Goal: Task Accomplishment & Management: Manage account settings

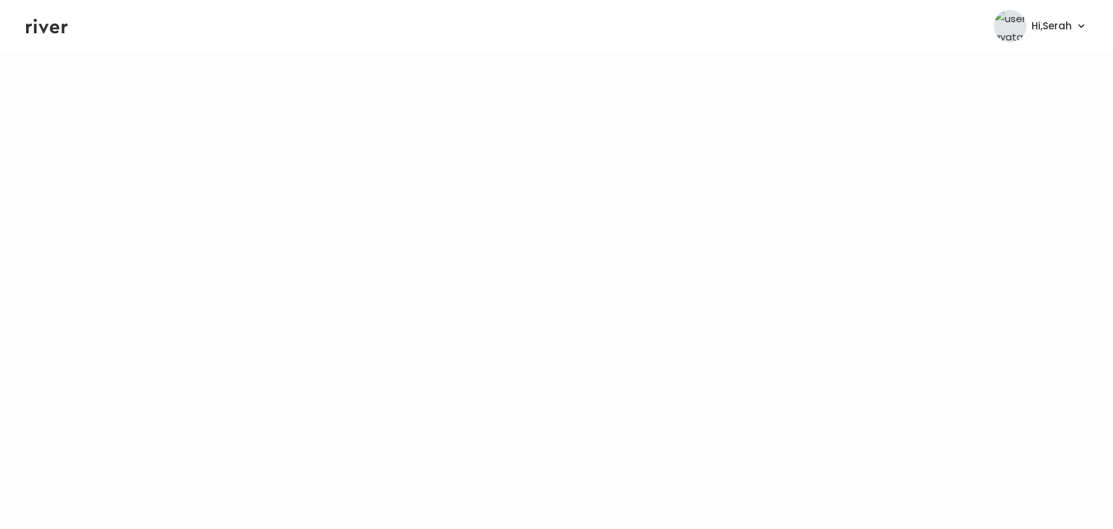
click at [46, 22] on icon at bounding box center [47, 26] width 42 height 20
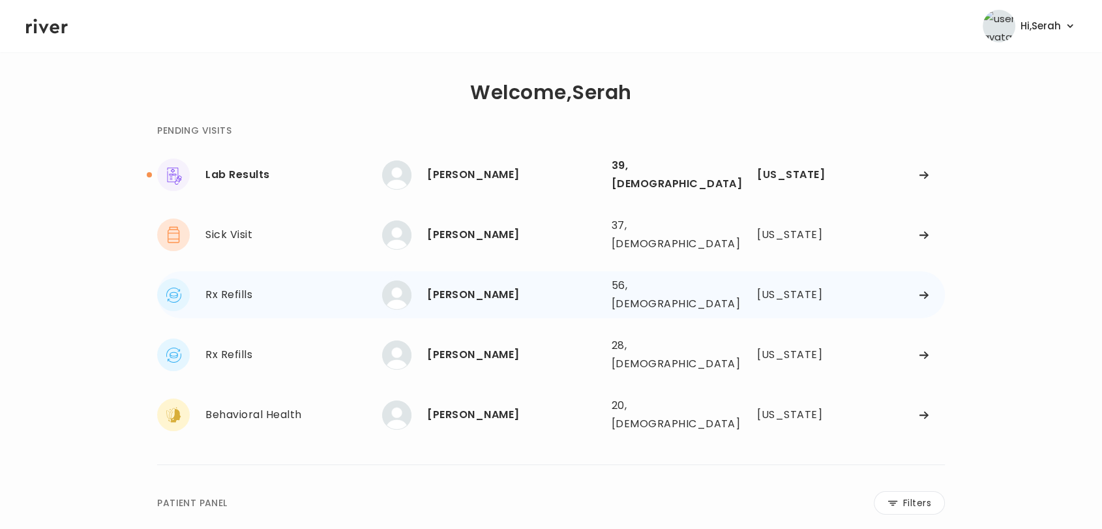
click at [448, 274] on div "[PERSON_NAME] 56, [DEMOGRAPHIC_DATA] See more 56, [DEMOGRAPHIC_DATA] [US_STATE]" at bounding box center [663, 295] width 563 height 42
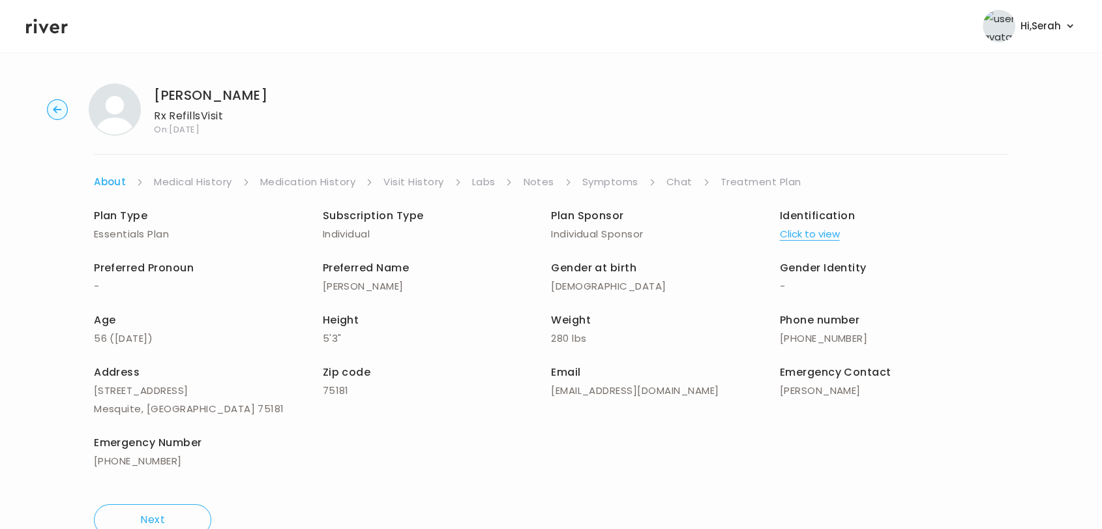
click at [448, 260] on div "Preferred Name [PERSON_NAME]" at bounding box center [437, 277] width 229 height 37
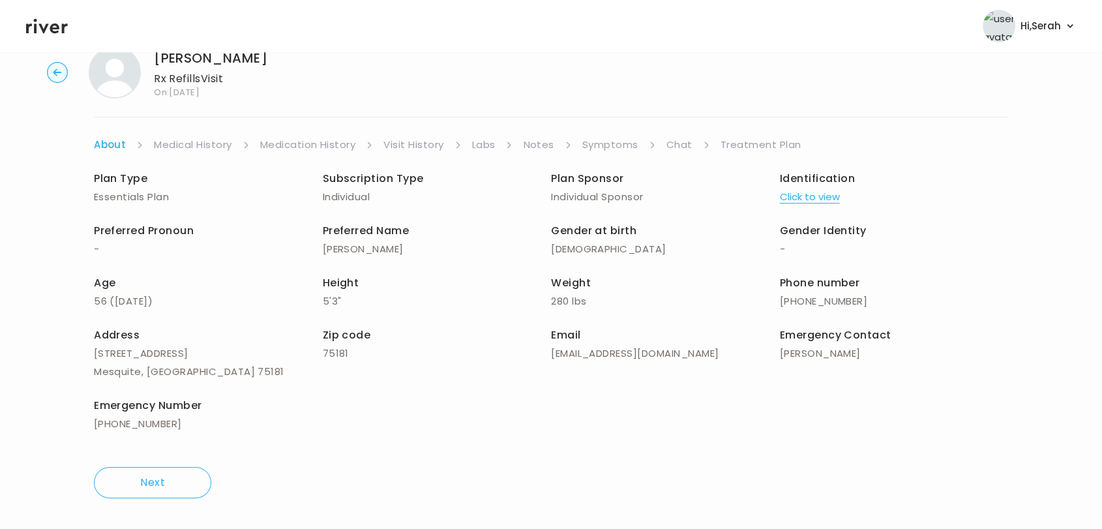
click at [47, 27] on icon at bounding box center [47, 26] width 42 height 15
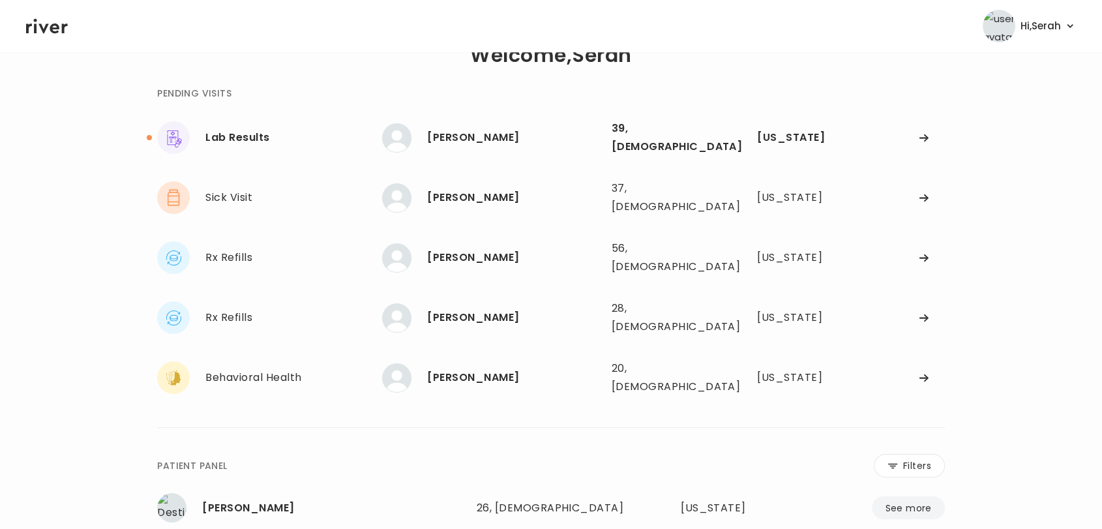
scroll to position [289, 0]
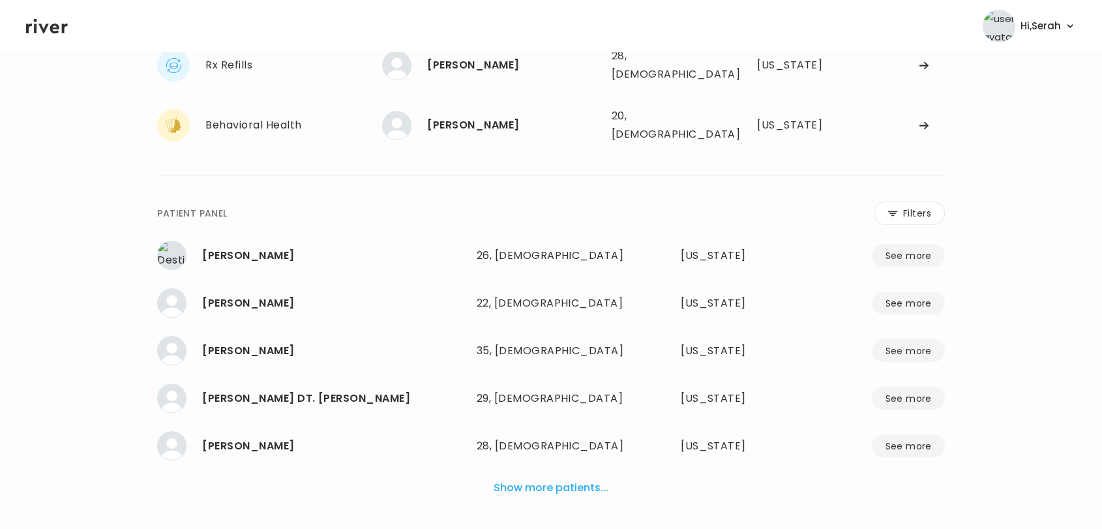
click at [580, 473] on button "Show more patients..." at bounding box center [550, 487] width 125 height 29
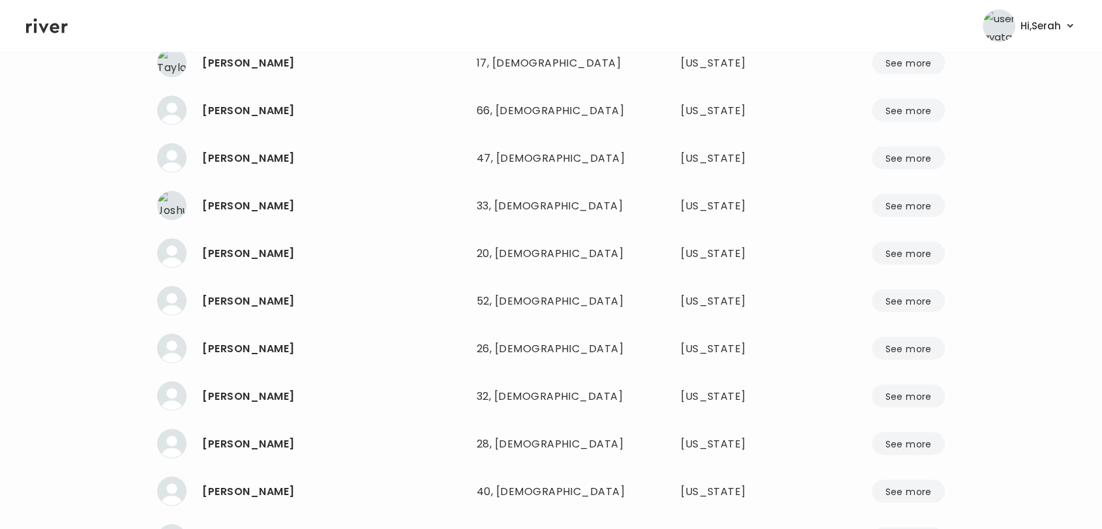
scroll to position [16426, 0]
drag, startPoint x: 918, startPoint y: 262, endPoint x: 469, endPoint y: 273, distance: 448.7
click at [469, 284] on div "DONALD PREWITT 20, Male See more 20, Male Georgia See more" at bounding box center [551, 301] width 788 height 35
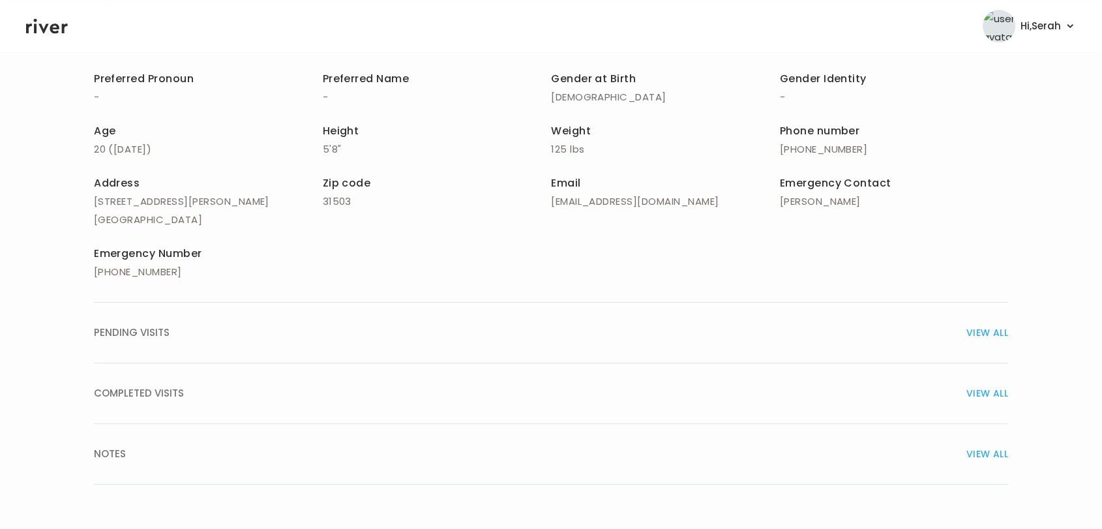
scroll to position [186, 0]
click at [977, 387] on span "VIEW ALL" at bounding box center [987, 393] width 42 height 18
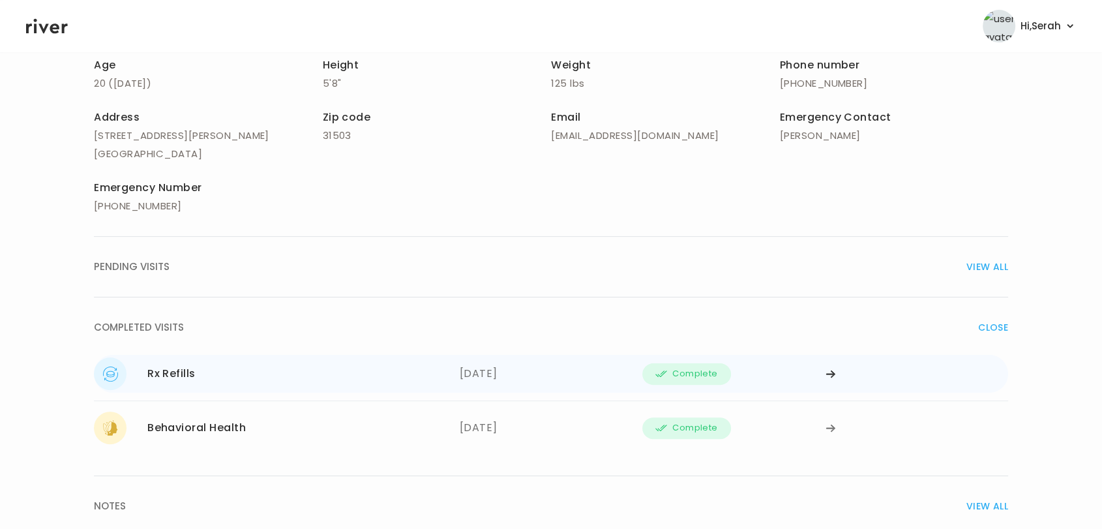
click at [697, 368] on span "Complete" at bounding box center [694, 374] width 45 height 16
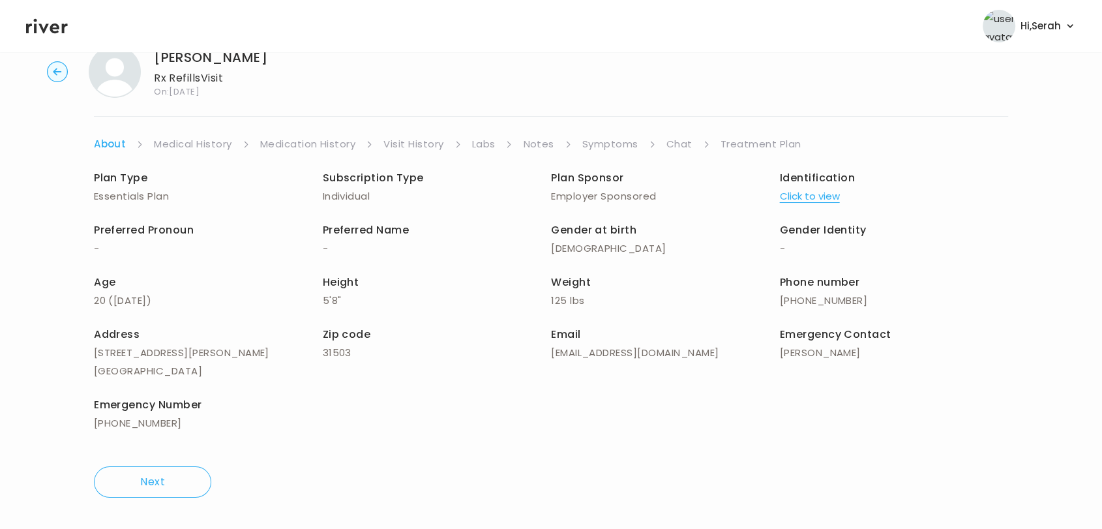
scroll to position [37, 0]
click at [674, 145] on link "Chat" at bounding box center [679, 145] width 26 height 18
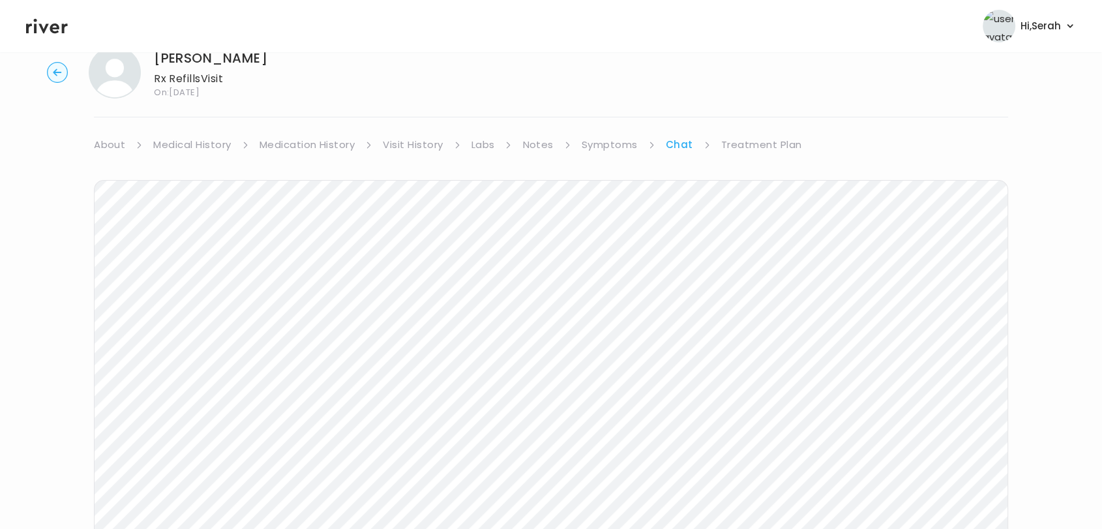
scroll to position [81, 0]
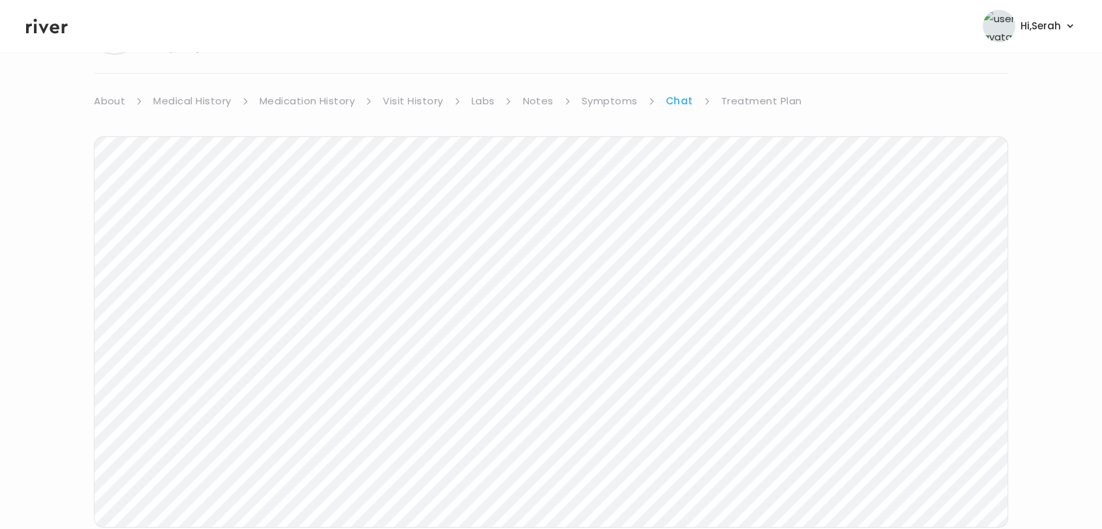
click at [732, 102] on link "Treatment Plan" at bounding box center [761, 101] width 81 height 18
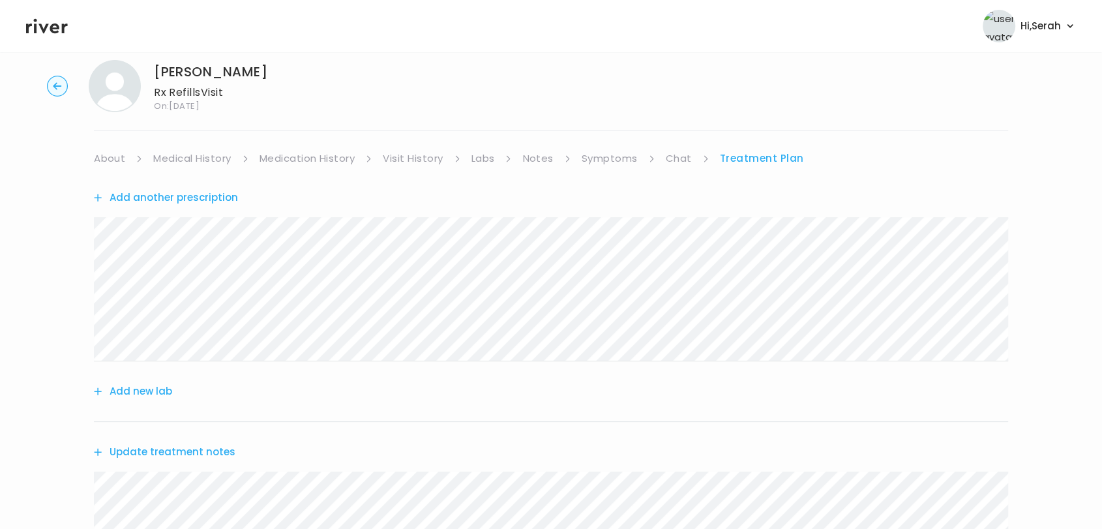
scroll to position [25, 0]
click at [144, 195] on button "Add another prescription" at bounding box center [166, 196] width 144 height 18
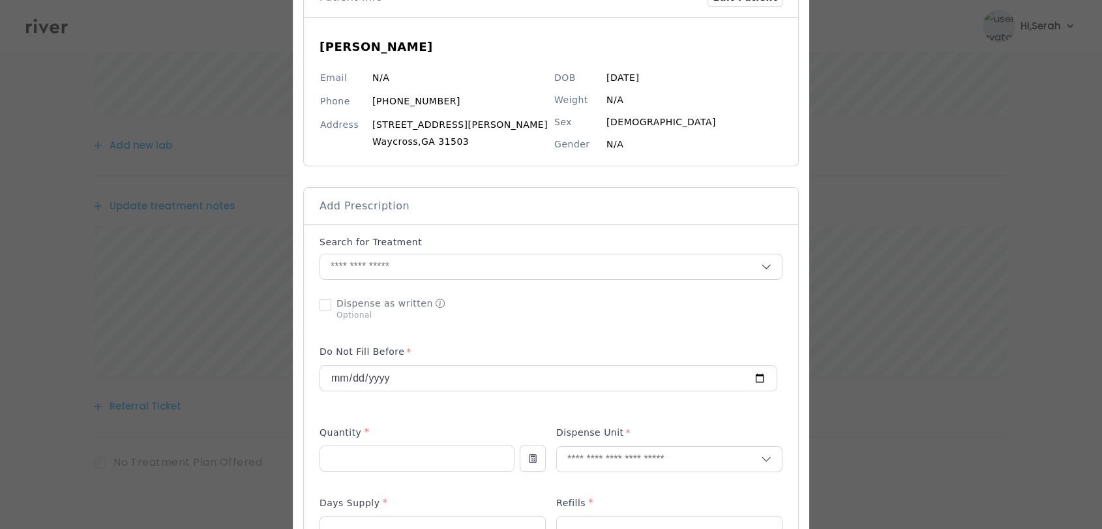
scroll to position [0, 0]
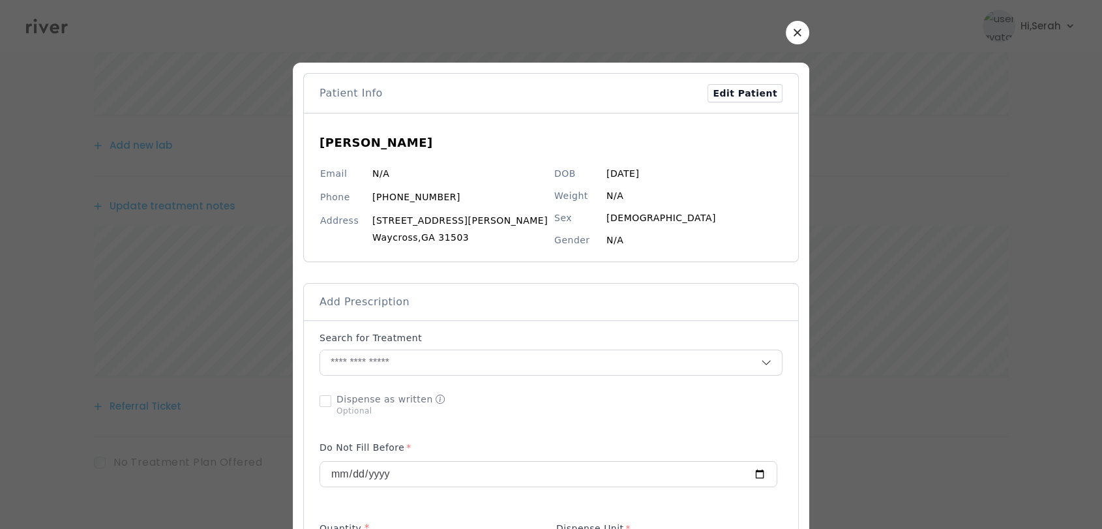
click at [793, 33] on icon "button" at bounding box center [797, 33] width 8 height 8
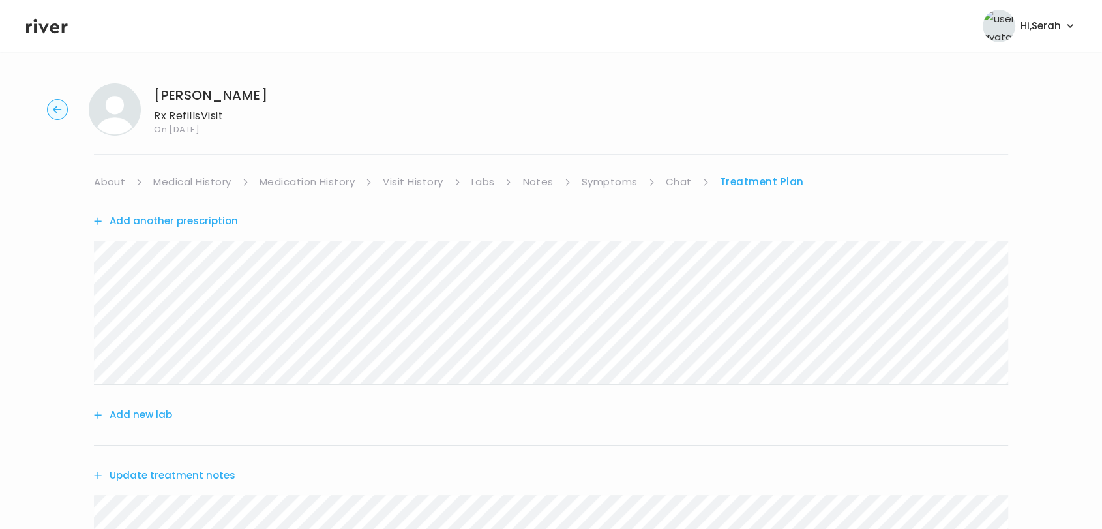
click at [591, 179] on link "Symptoms" at bounding box center [610, 182] width 56 height 18
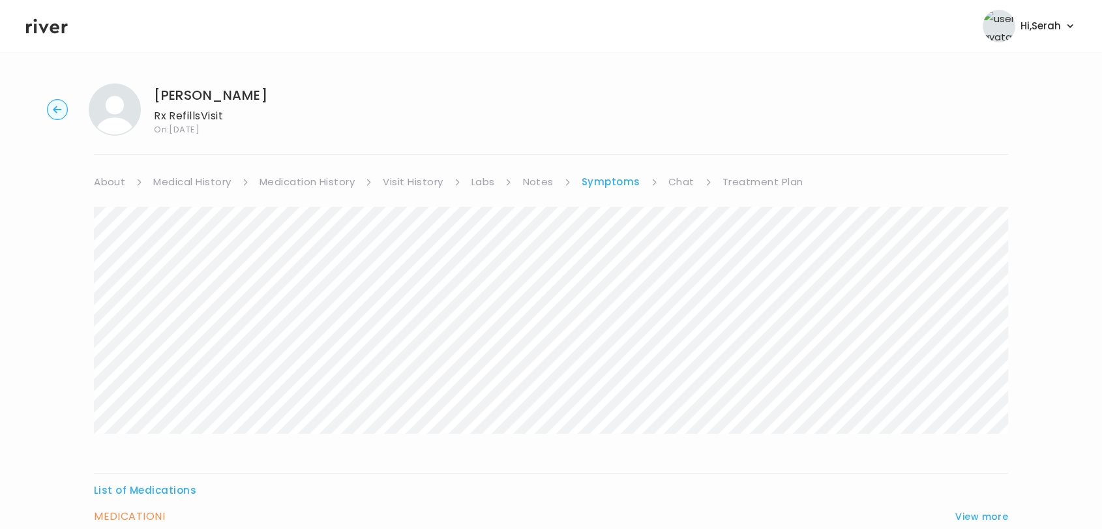
scroll to position [23, 0]
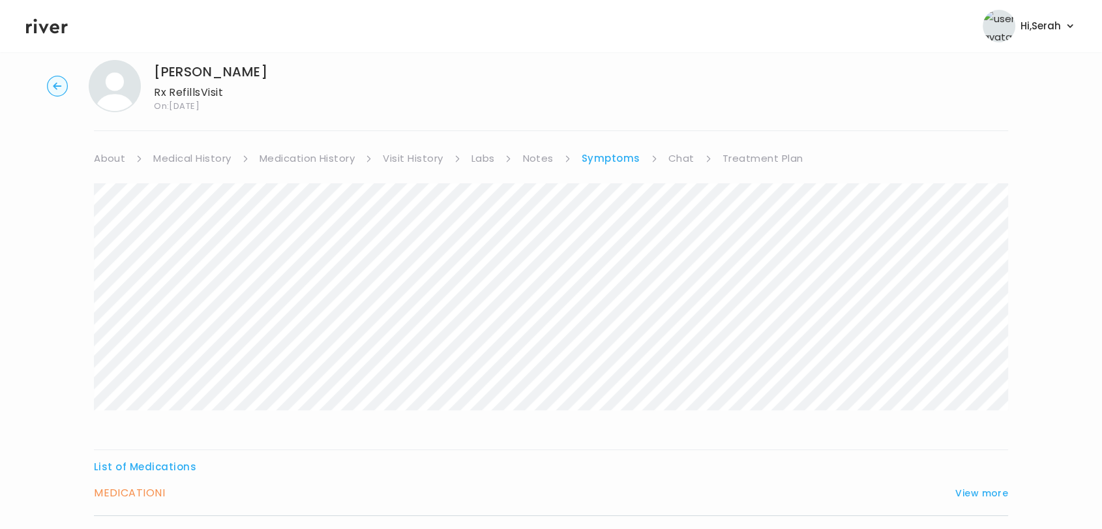
click at [55, 27] on icon at bounding box center [47, 26] width 42 height 20
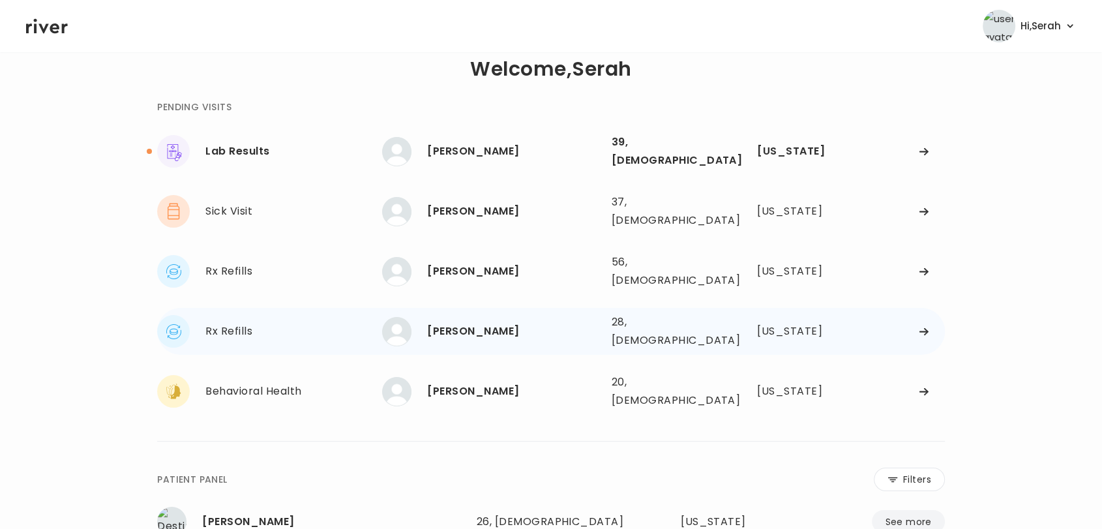
click at [454, 322] on div "Toren Underwood" at bounding box center [513, 331] width 173 height 18
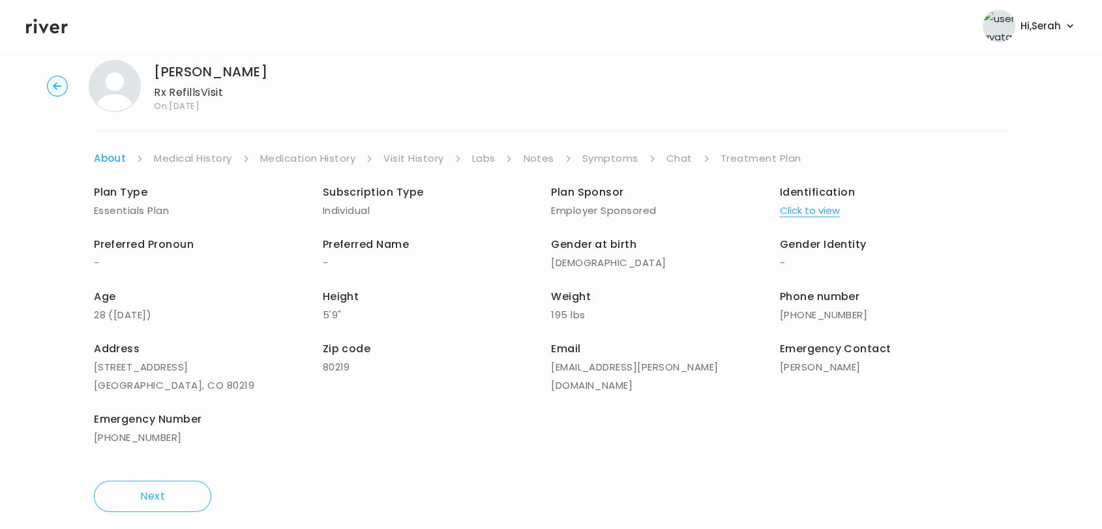
click at [685, 151] on link "Chat" at bounding box center [679, 158] width 26 height 18
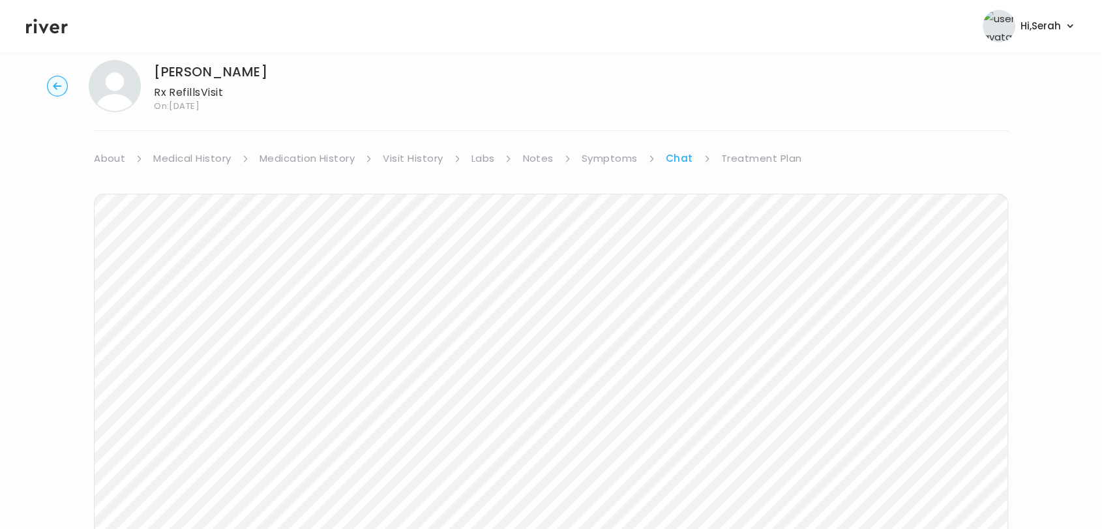
scroll to position [67, 0]
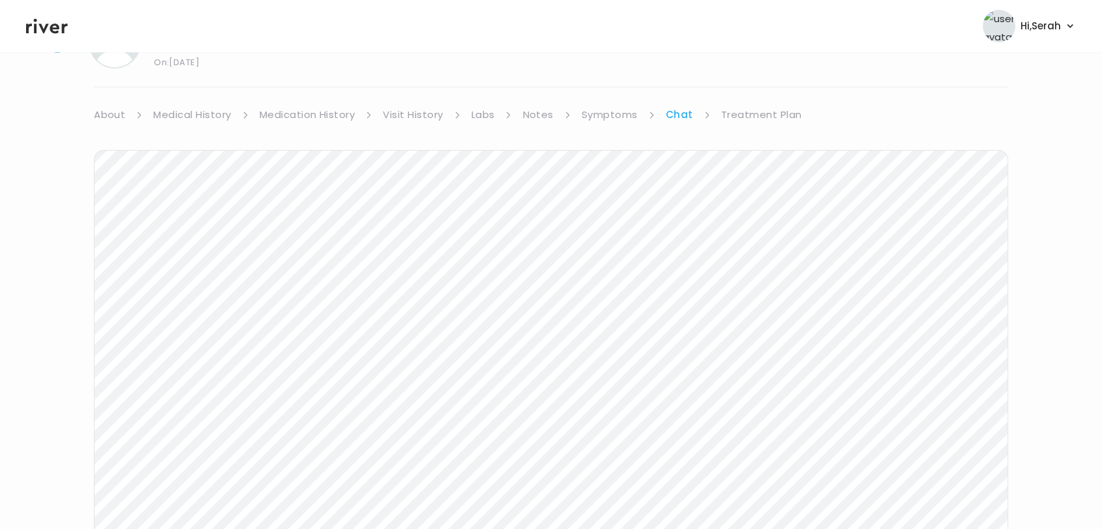
click at [745, 112] on link "Treatment Plan" at bounding box center [761, 115] width 81 height 18
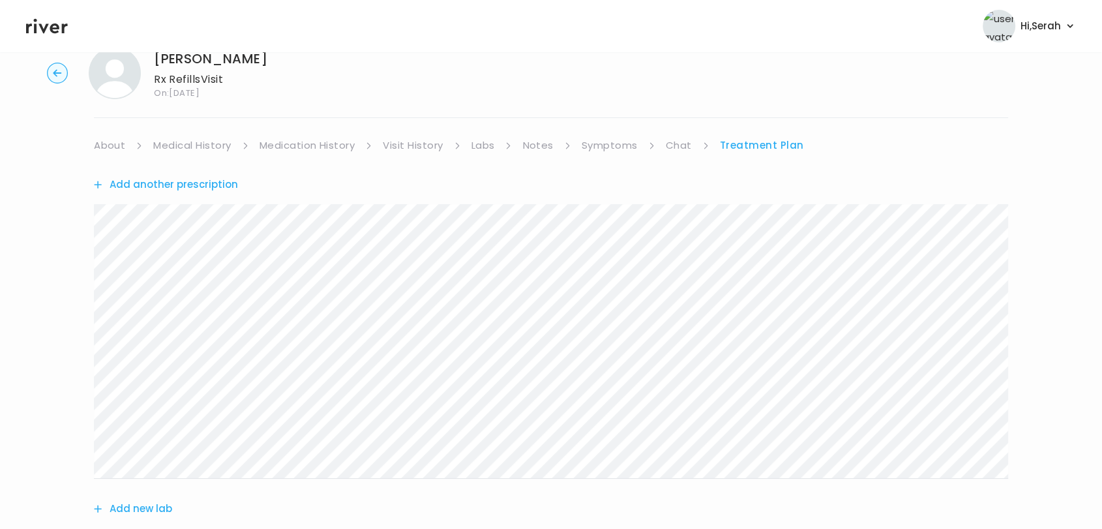
scroll to position [18, 0]
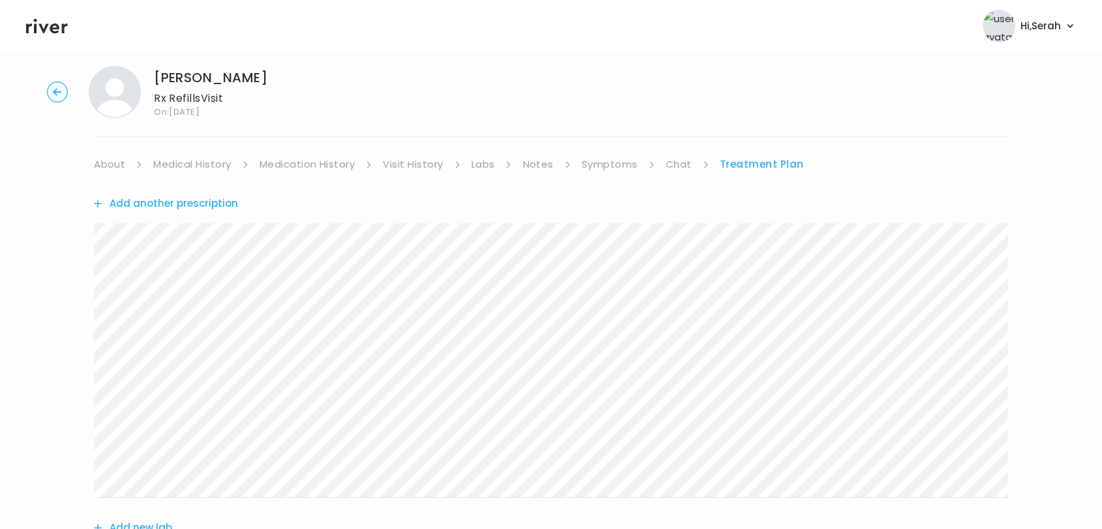
click at [183, 197] on button "Add another prescription" at bounding box center [166, 203] width 144 height 18
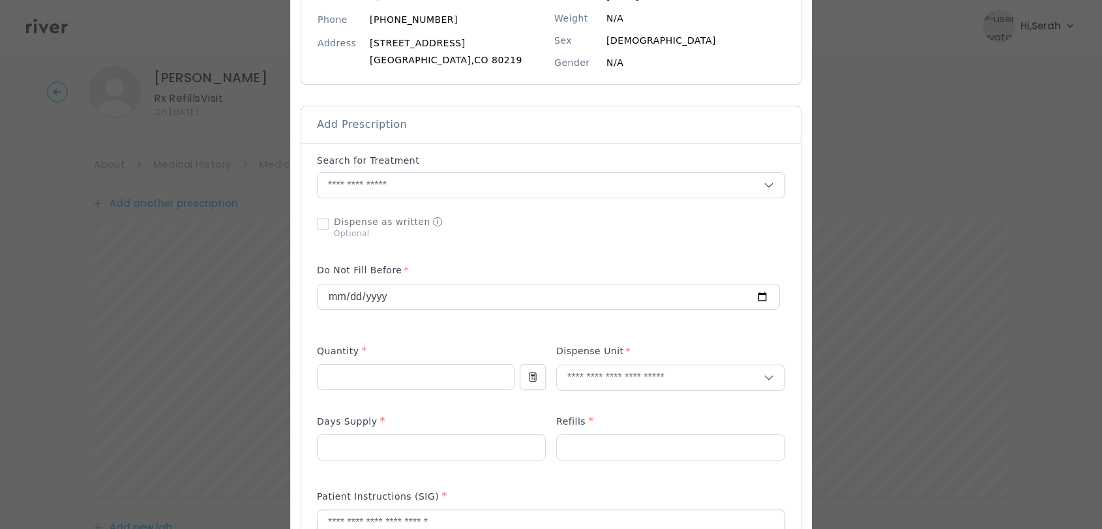
scroll to position [150, 0]
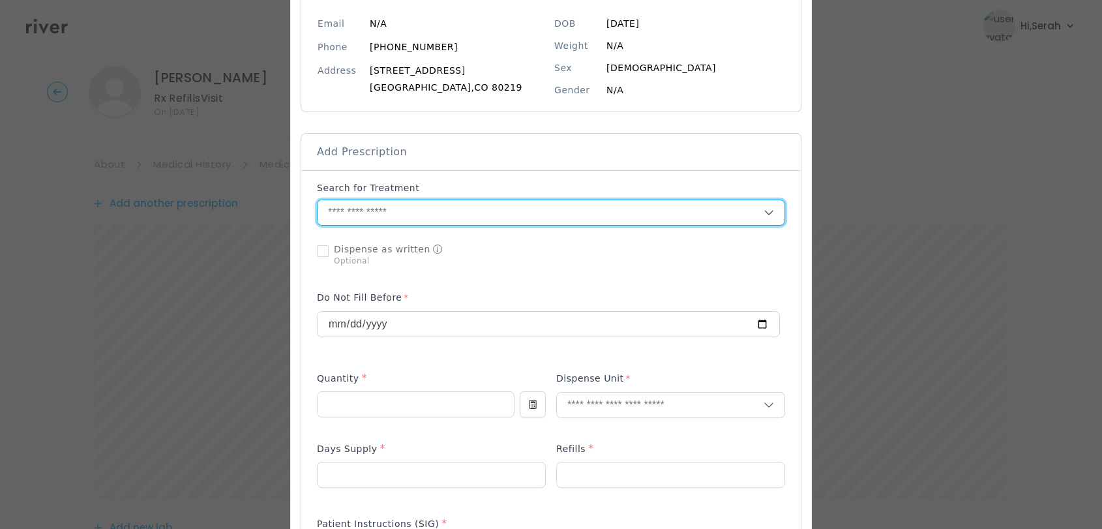
click at [462, 207] on input "text" at bounding box center [541, 212] width 446 height 25
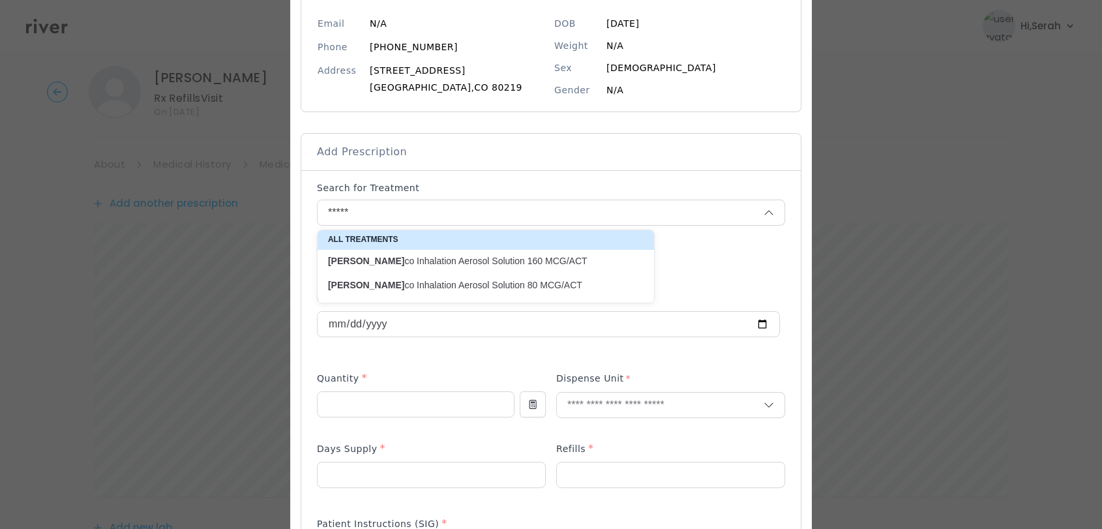
click at [453, 265] on p "Alves co Inhalation Aerosol Solution 160 MCG/ACT" at bounding box center [478, 261] width 300 height 12
type input "**********"
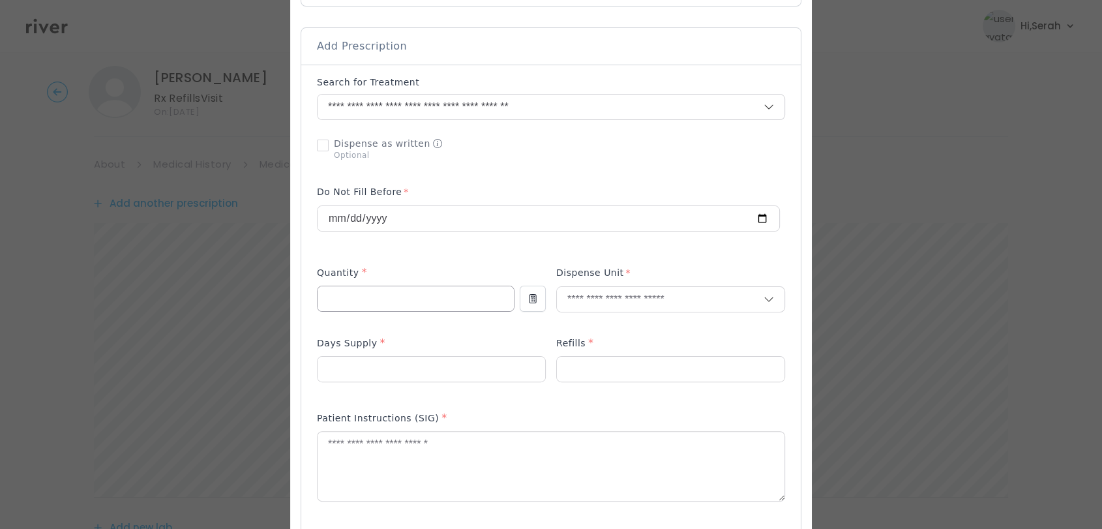
scroll to position [257, 0]
click at [409, 300] on input "number" at bounding box center [416, 297] width 196 height 25
type input "*"
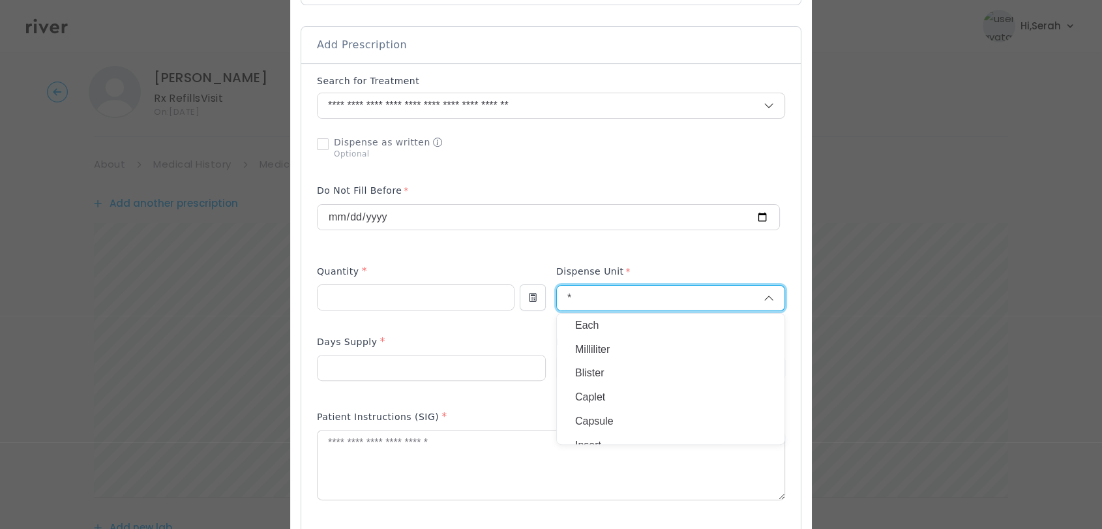
type input "*"
click at [605, 318] on p "Each" at bounding box center [670, 325] width 191 height 19
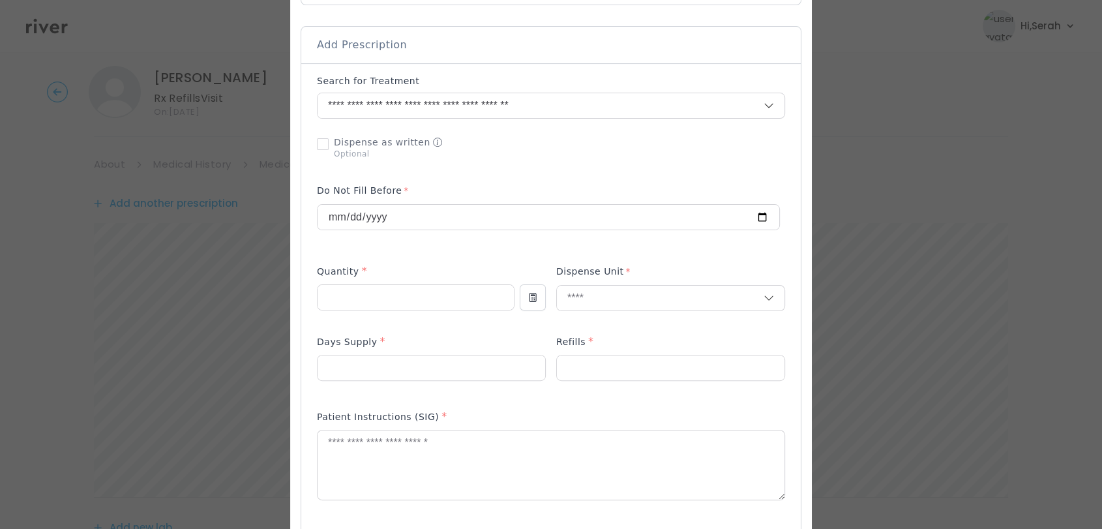
click at [464, 351] on div "Days Supply *" at bounding box center [431, 344] width 229 height 21
click at [462, 359] on input "number" at bounding box center [432, 367] width 228 height 25
type input "**"
type input "*"
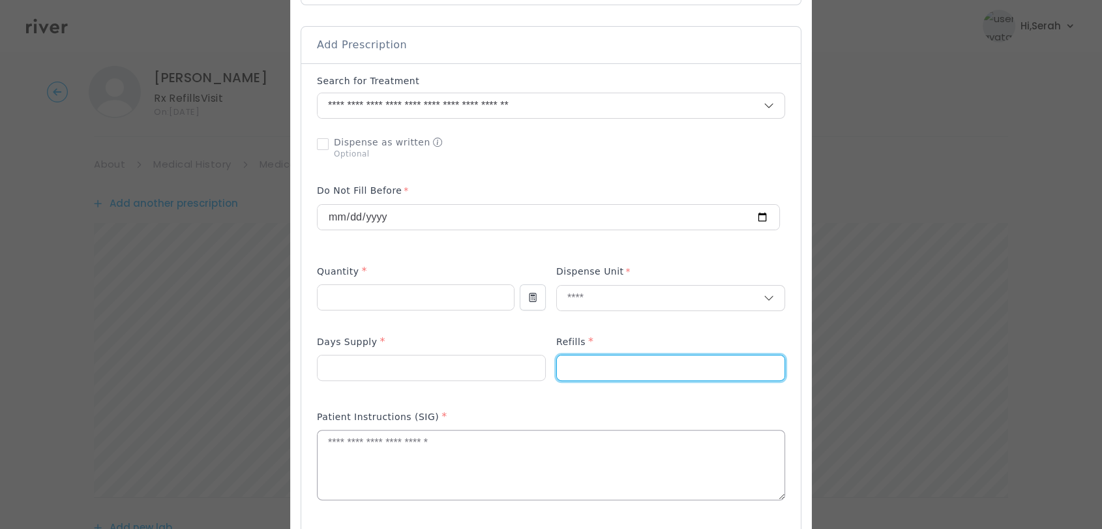
click at [394, 465] on textarea at bounding box center [551, 464] width 467 height 69
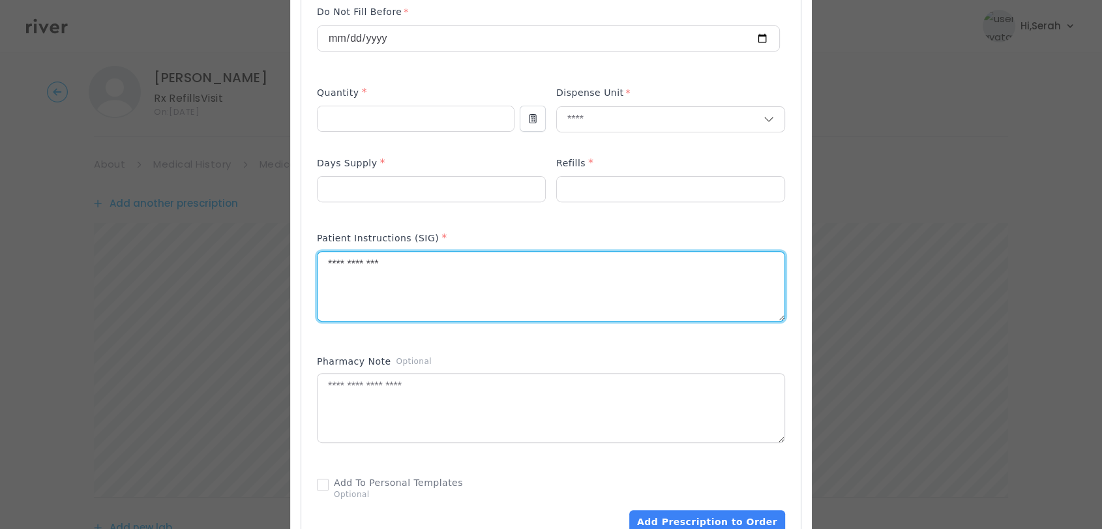
scroll to position [466, 0]
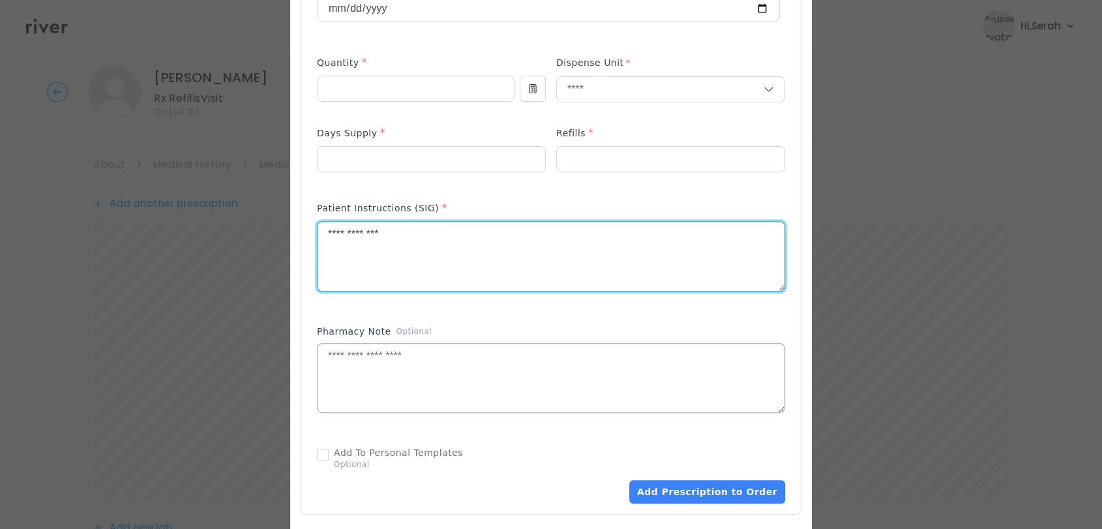
type textarea "**********"
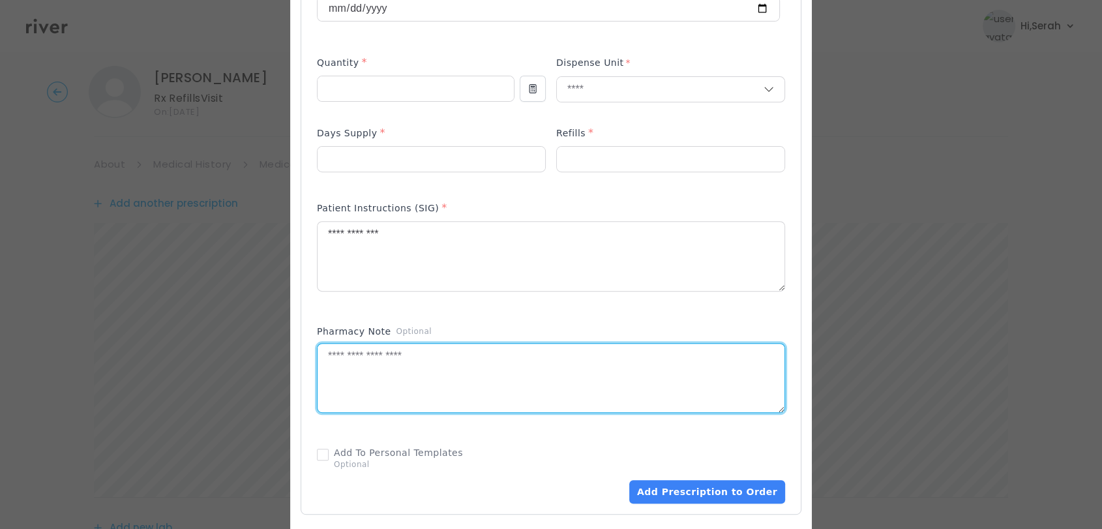
click at [455, 382] on textarea at bounding box center [551, 378] width 467 height 69
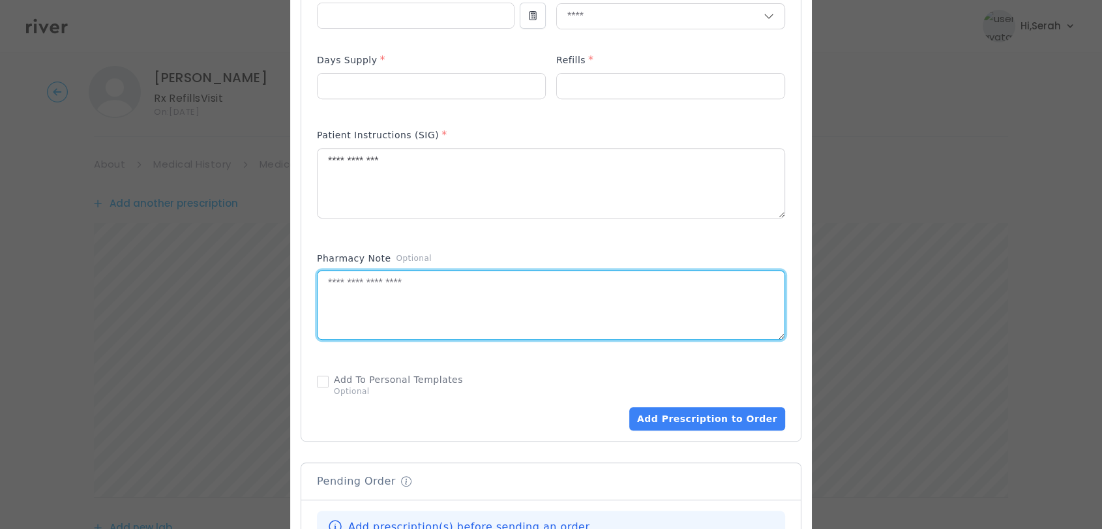
scroll to position [541, 0]
type textarea "**********"
click at [683, 417] on button "Add Prescription to Order" at bounding box center [707, 415] width 156 height 23
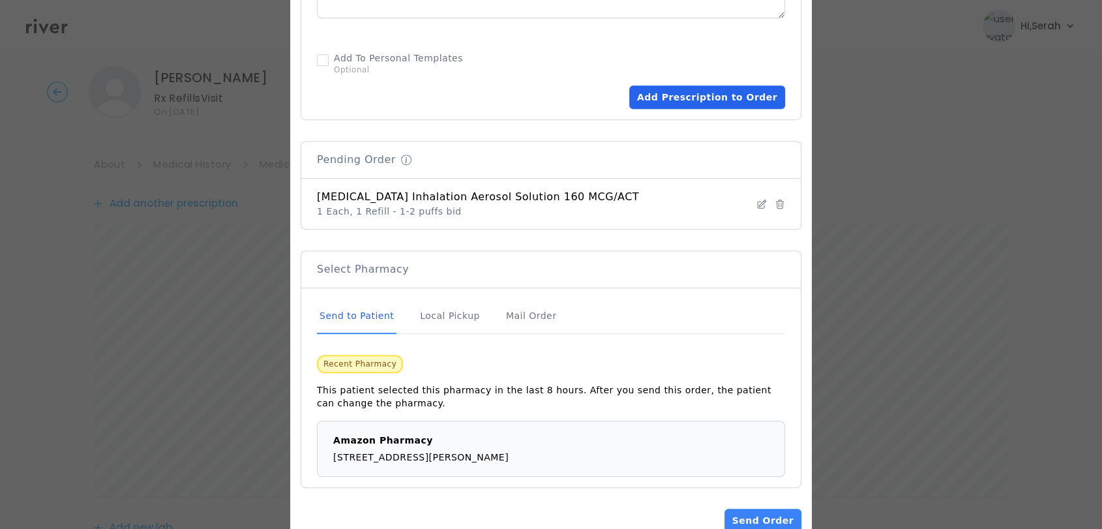
scroll to position [893, 0]
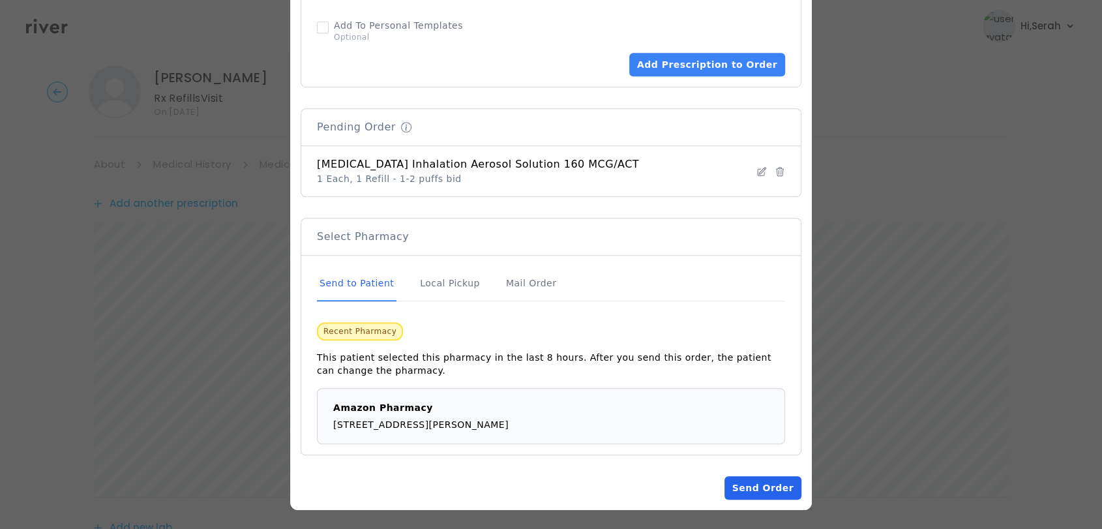
click at [758, 494] on button "Send Order" at bounding box center [762, 487] width 77 height 23
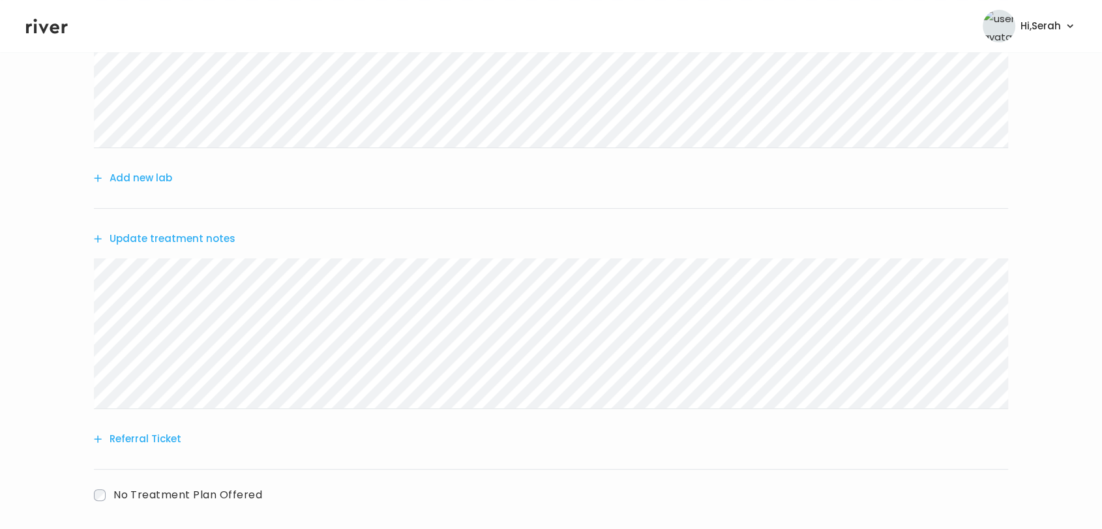
scroll to position [561, 0]
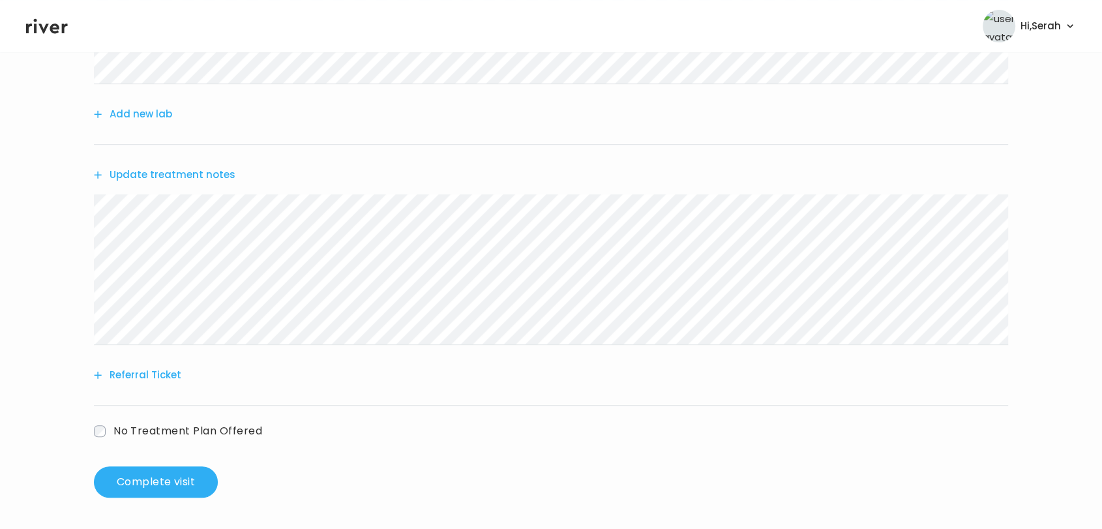
click at [186, 174] on button "Update treatment notes" at bounding box center [164, 175] width 141 height 18
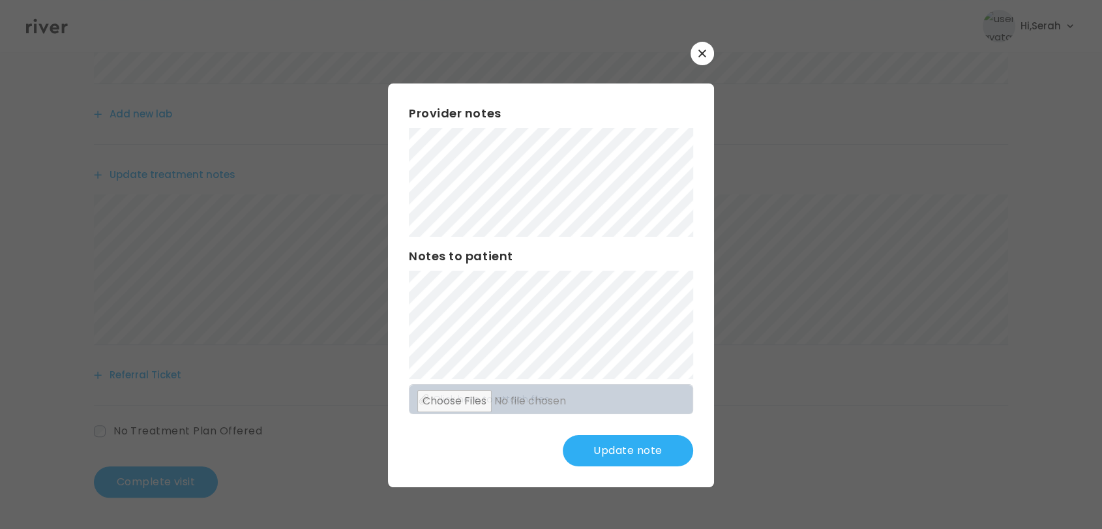
click at [643, 460] on button "Update note" at bounding box center [628, 450] width 130 height 31
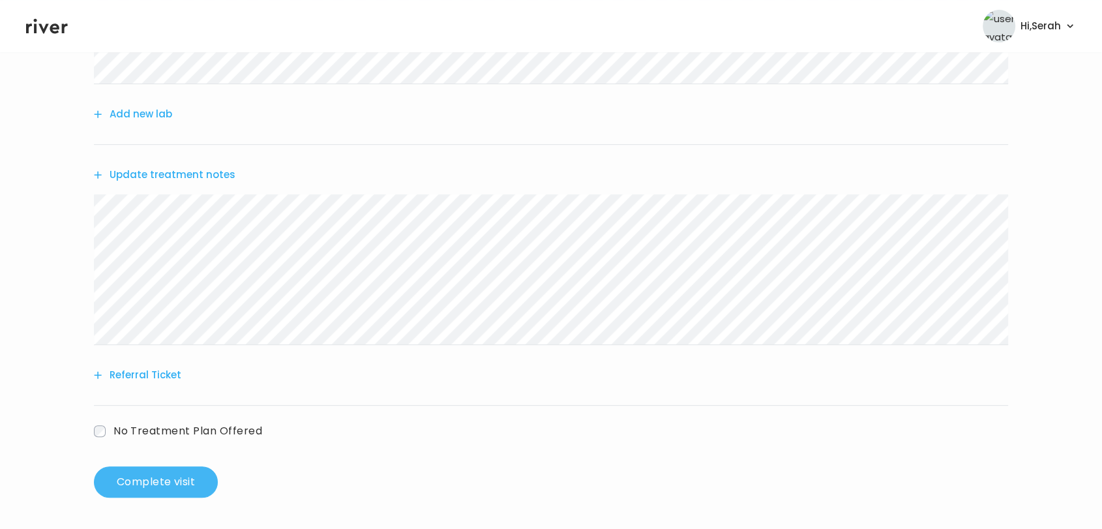
click at [188, 481] on button "Complete visit" at bounding box center [156, 481] width 124 height 31
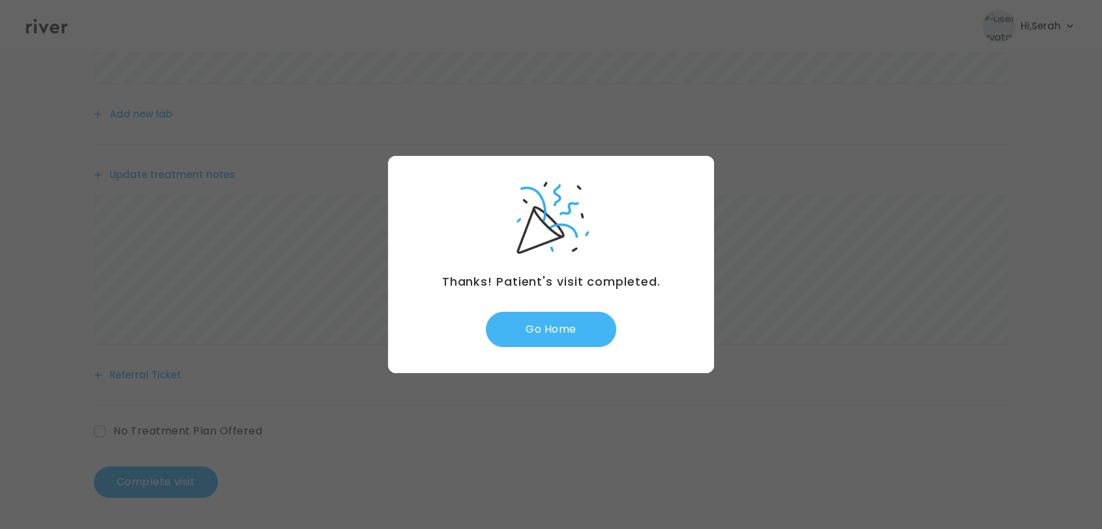
click at [553, 313] on button "Go Home" at bounding box center [551, 329] width 130 height 35
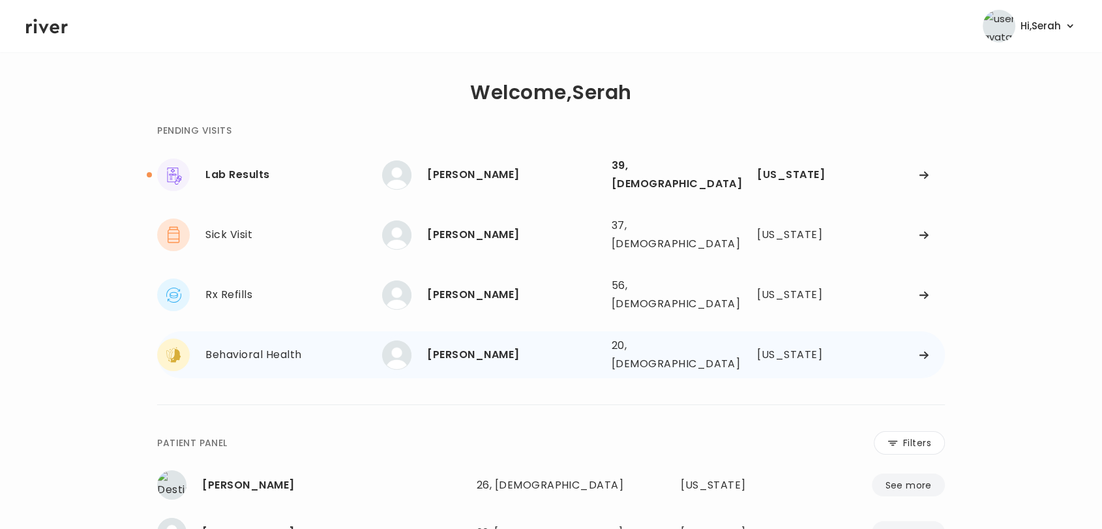
click at [501, 346] on div "Shakayla Genwright" at bounding box center [513, 355] width 173 height 18
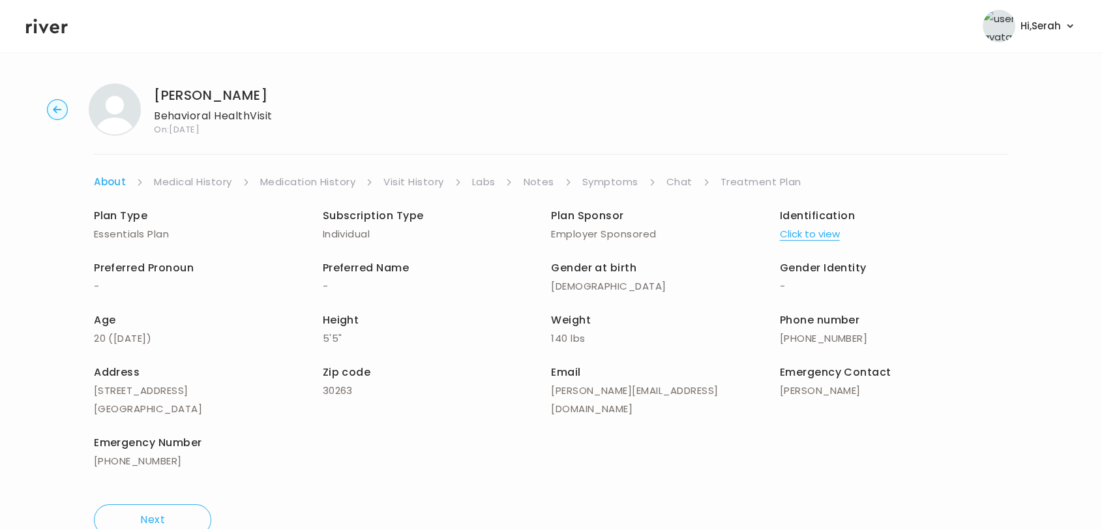
click at [52, 31] on icon at bounding box center [47, 26] width 42 height 15
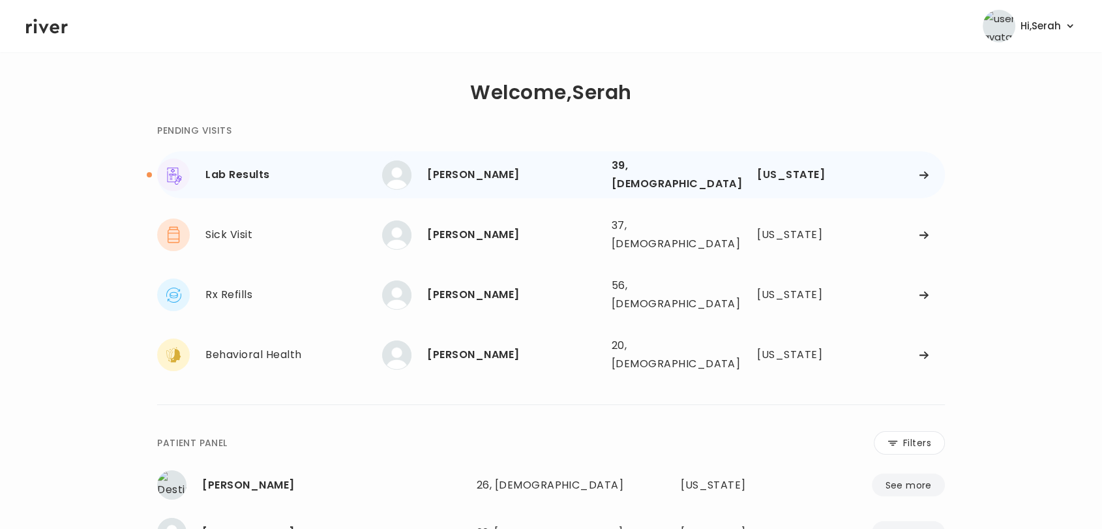
click at [476, 169] on div "[PERSON_NAME]" at bounding box center [513, 175] width 173 height 18
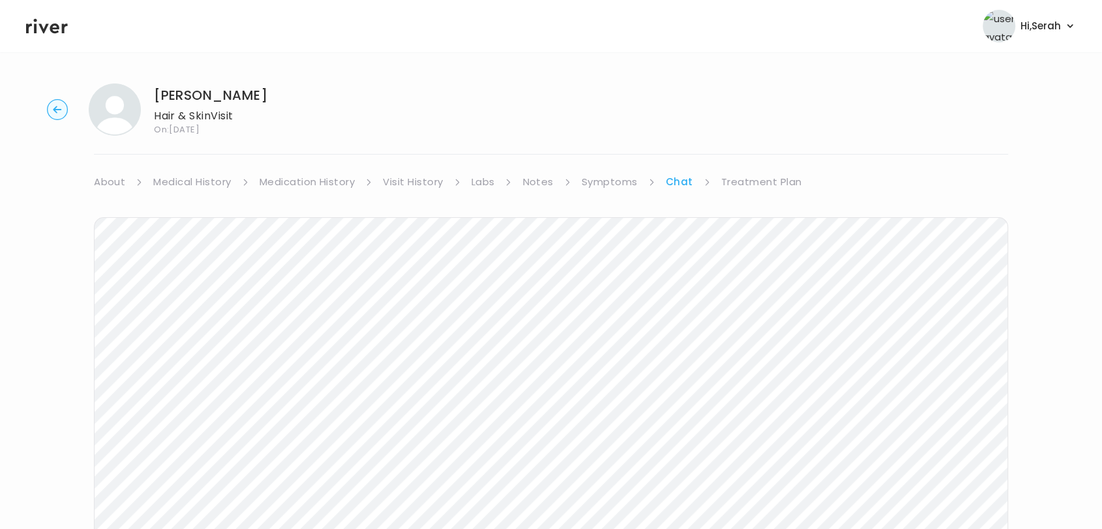
click at [480, 178] on link "Labs" at bounding box center [482, 182] width 23 height 18
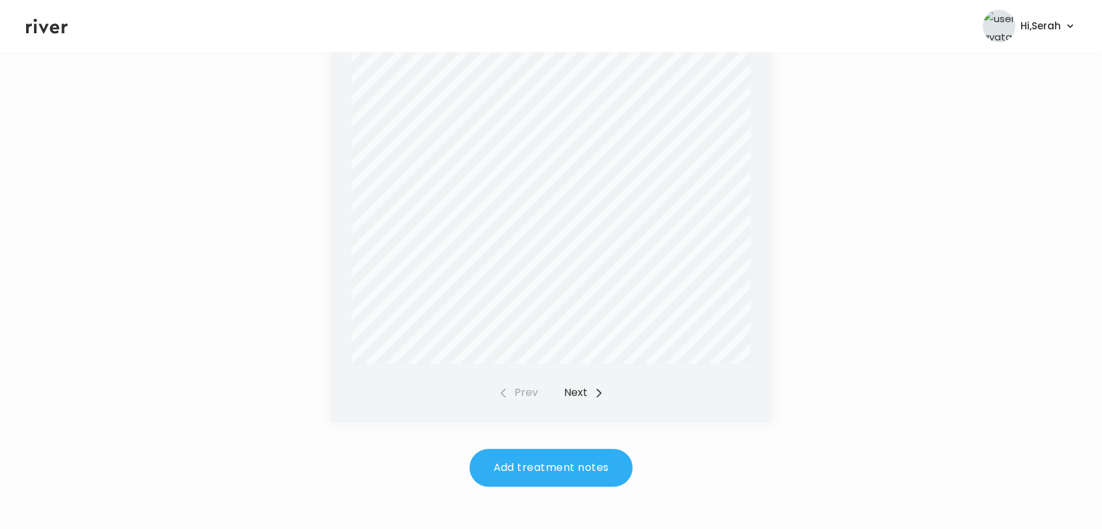
scroll to position [448, 0]
click at [584, 392] on button "Next" at bounding box center [584, 394] width 40 height 18
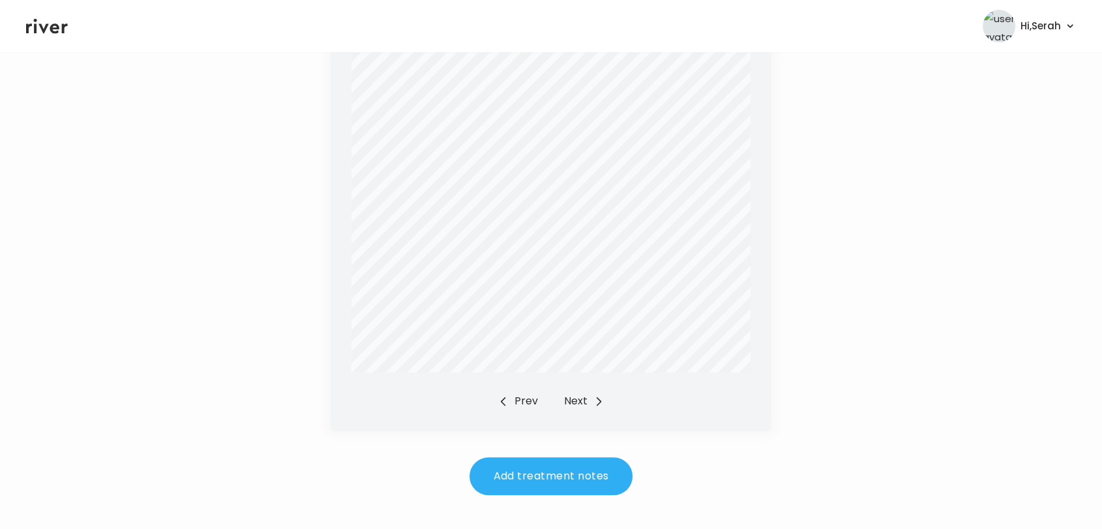
scroll to position [460, 0]
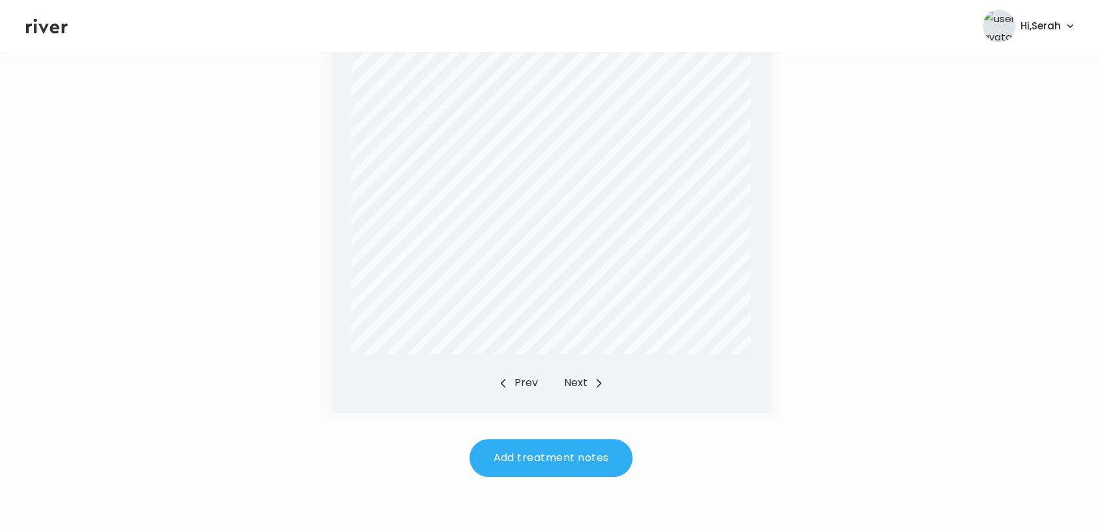
click at [580, 387] on button "Next" at bounding box center [584, 383] width 40 height 18
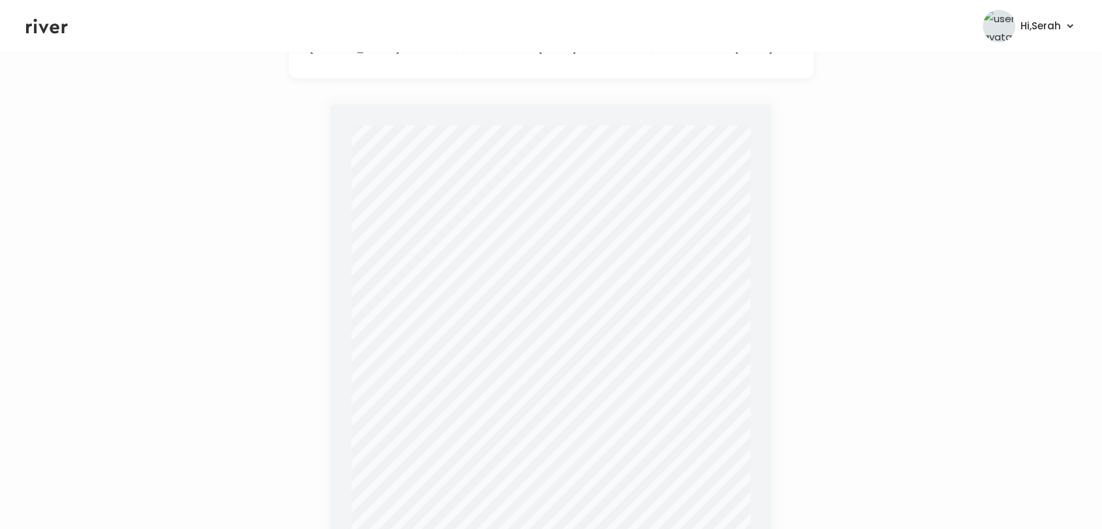
scroll to position [0, 0]
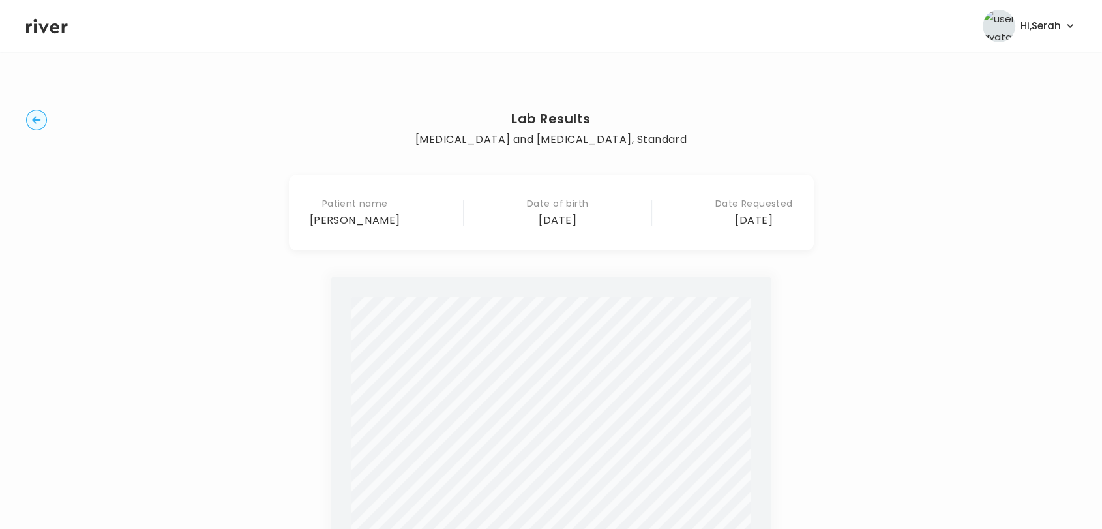
click at [29, 108] on div "Lab Results Hemoglobin A1c and Lipid Panel, Standard Patient name Christy Tsaro…" at bounding box center [551, 523] width 1050 height 900
click at [40, 119] on icon "button" at bounding box center [36, 119] width 8 height 7
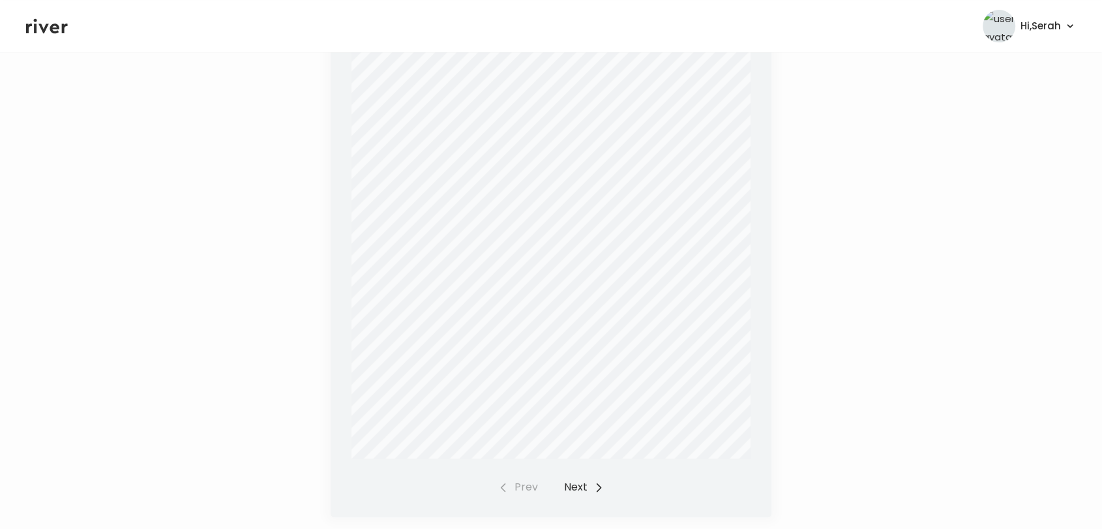
scroll to position [501, 0]
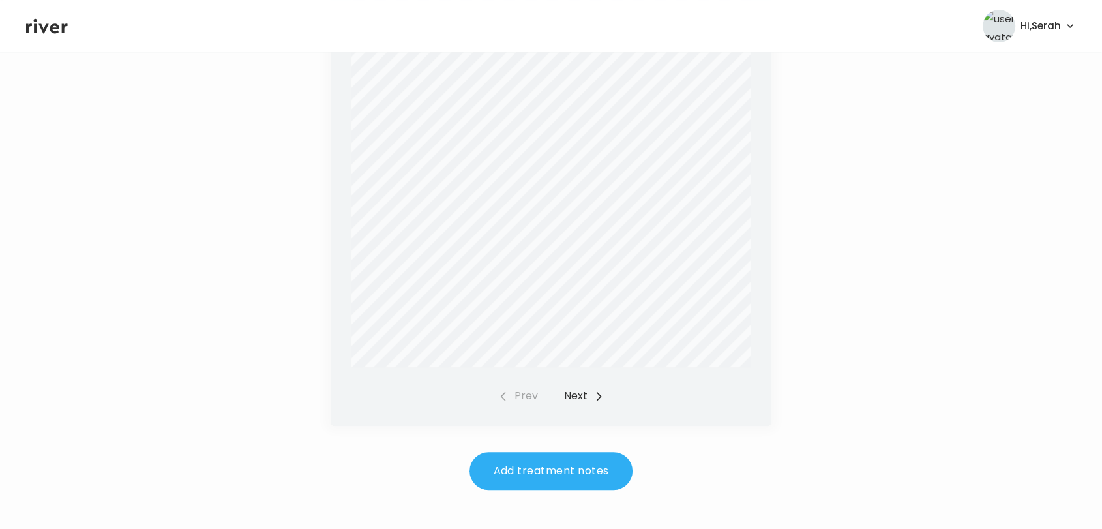
click at [582, 390] on div "Report Status: Final TSAROUMIS, CHRISTY Patient Information Specimen Informatio…" at bounding box center [551, 128] width 441 height 596
click at [578, 386] on div "Report Status: Final TSAROUMIS, CHRISTY Patient Information Specimen Informatio…" at bounding box center [551, 128] width 441 height 596
click at [571, 387] on button "Next" at bounding box center [584, 396] width 40 height 18
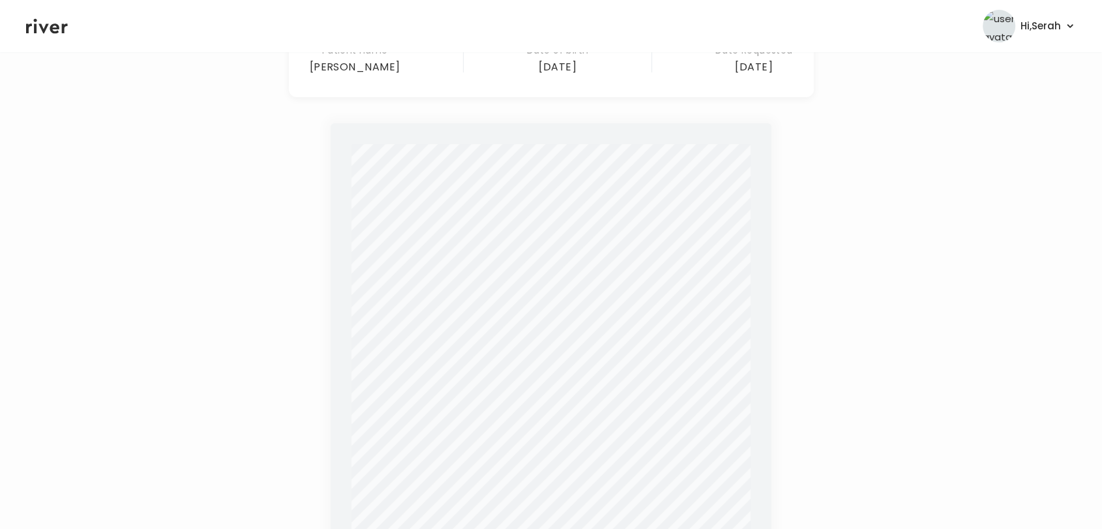
scroll to position [207, 0]
click at [46, 31] on icon at bounding box center [47, 26] width 42 height 20
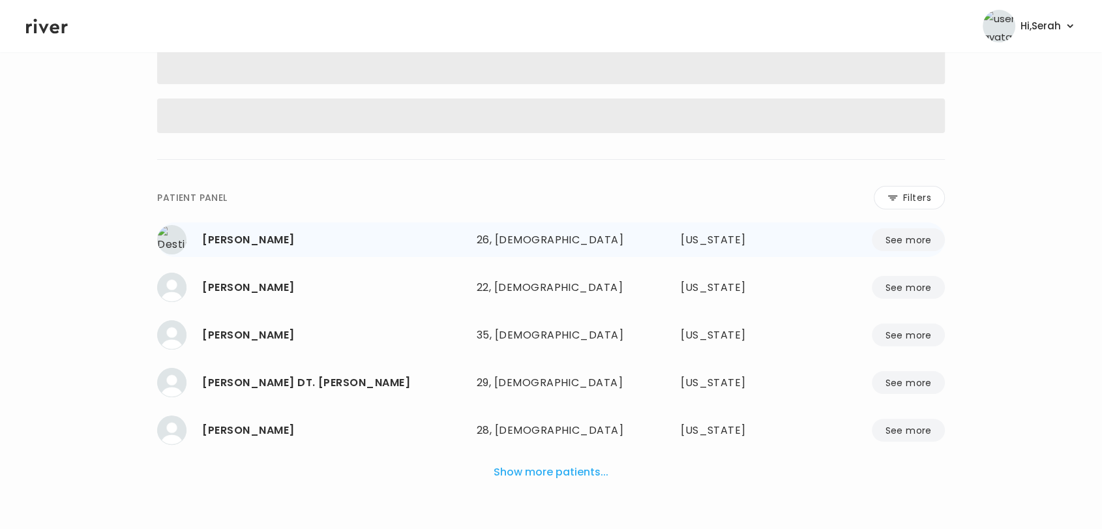
drag, startPoint x: 46, startPoint y: 31, endPoint x: 270, endPoint y: 256, distance: 317.2
click at [270, 256] on div "**********" at bounding box center [551, 171] width 1102 height 756
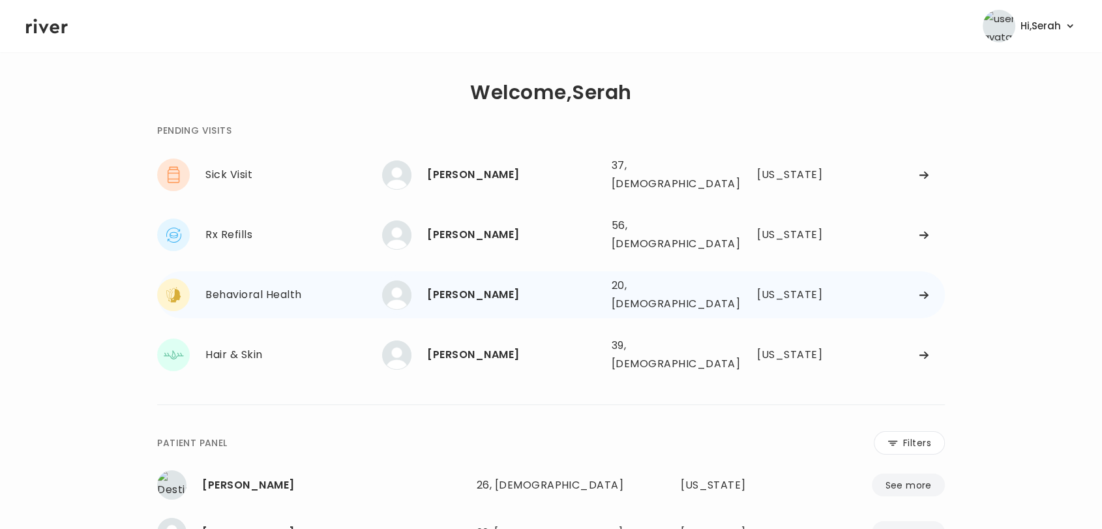
click at [509, 286] on div "[PERSON_NAME]" at bounding box center [513, 295] width 173 height 18
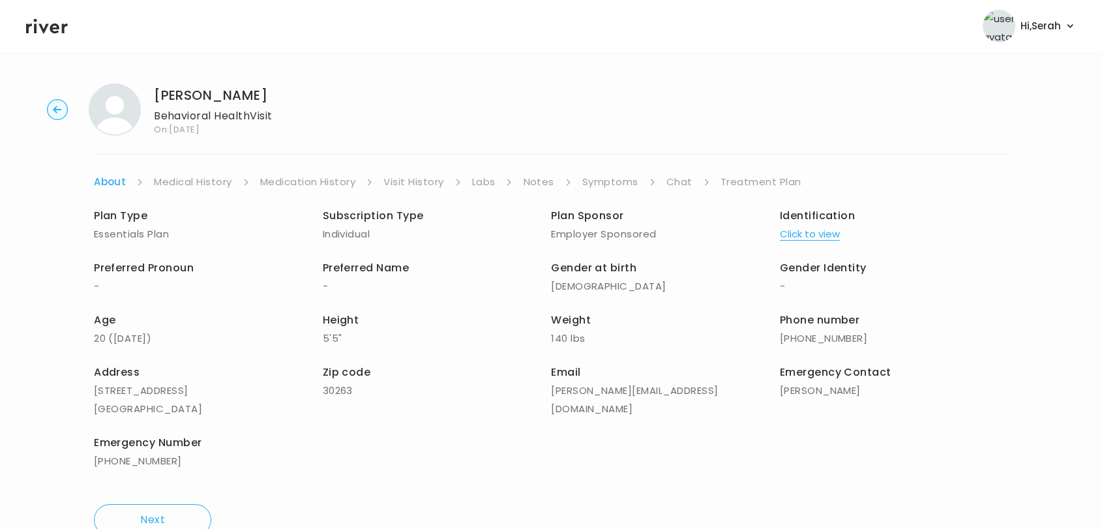
click at [52, 33] on icon at bounding box center [47, 26] width 42 height 20
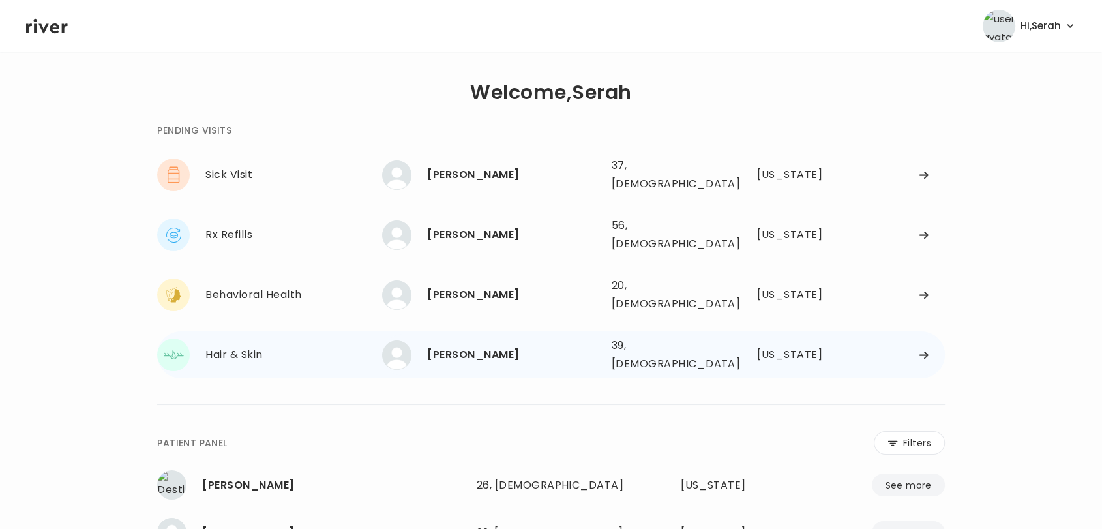
click at [459, 346] on div "[PERSON_NAME]" at bounding box center [513, 355] width 173 height 18
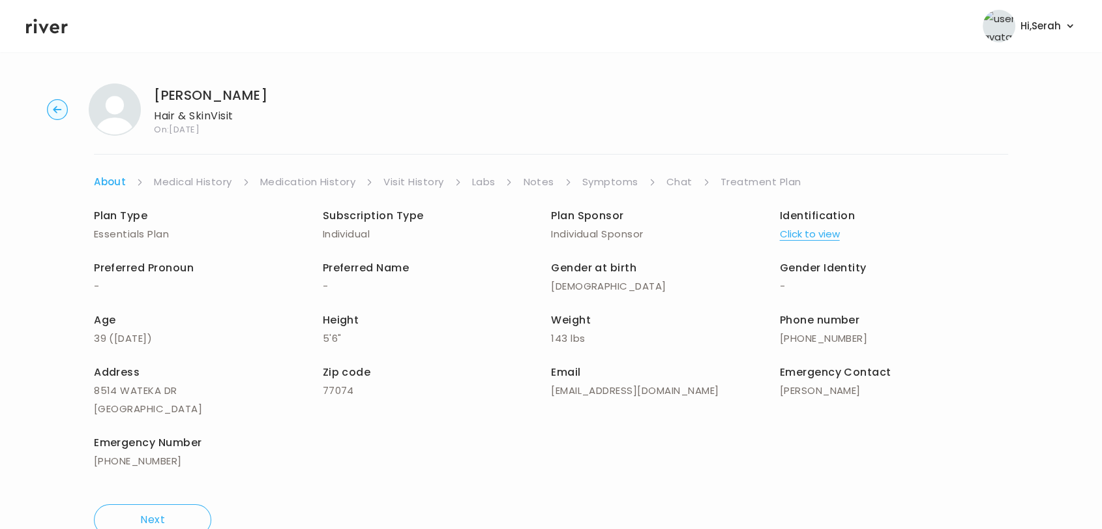
click at [476, 188] on link "Labs" at bounding box center [483, 182] width 23 height 18
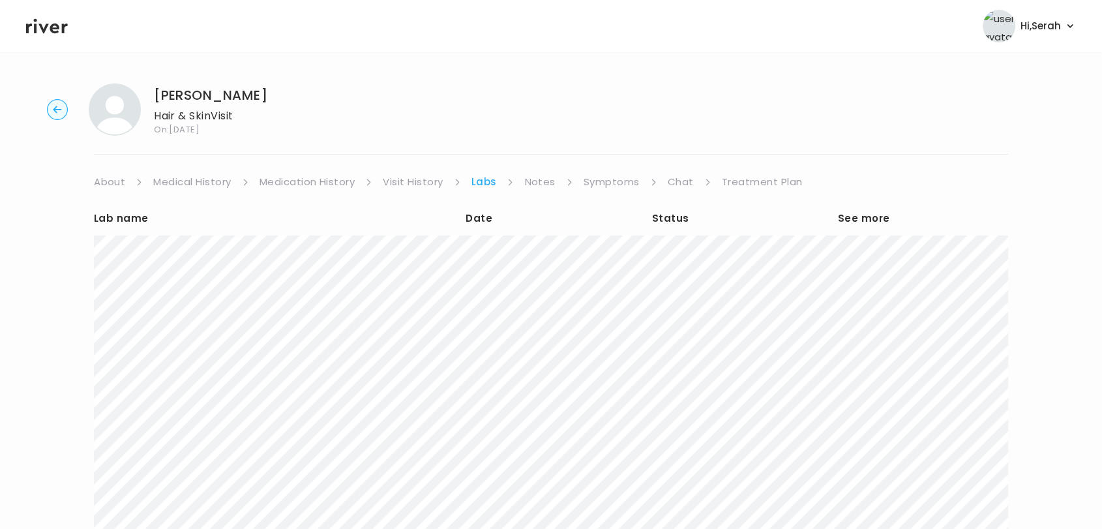
click at [675, 178] on link "Chat" at bounding box center [681, 182] width 26 height 18
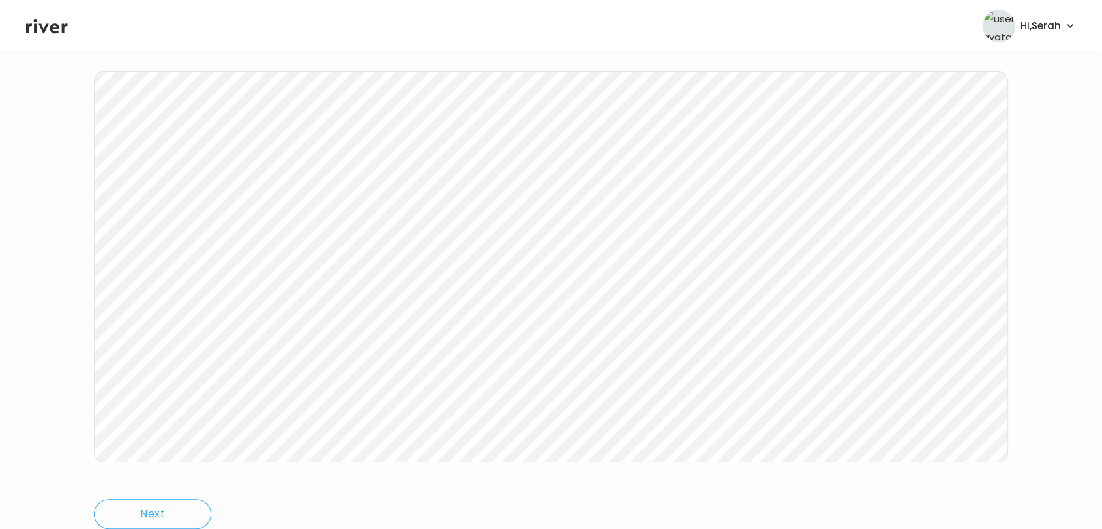
scroll to position [196, 0]
click at [55, 35] on icon at bounding box center [47, 26] width 42 height 20
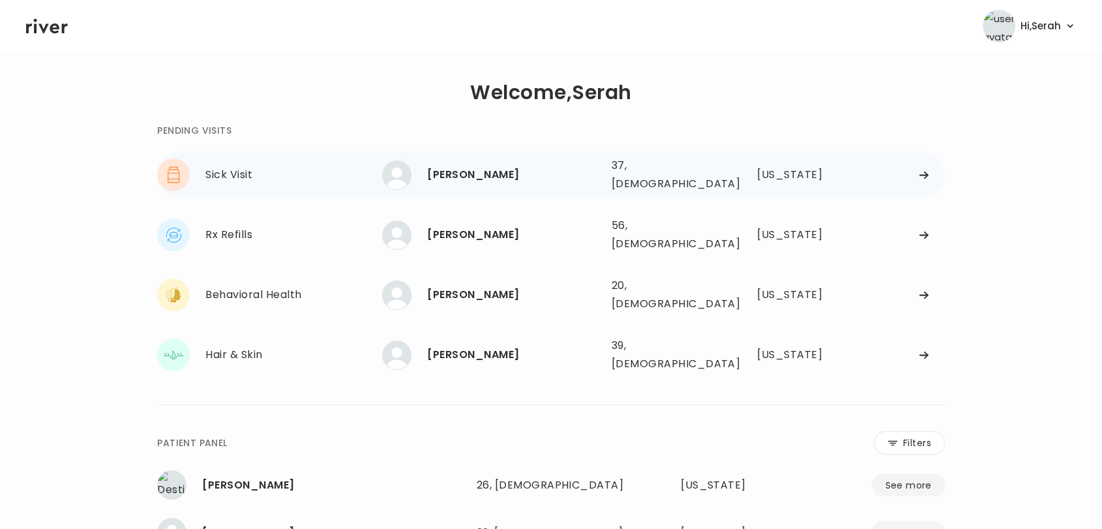
drag, startPoint x: 451, startPoint y: 171, endPoint x: 429, endPoint y: 162, distance: 24.0
click at [429, 162] on div "Lauren Debarbrie 37, Female See more" at bounding box center [491, 174] width 218 height 29
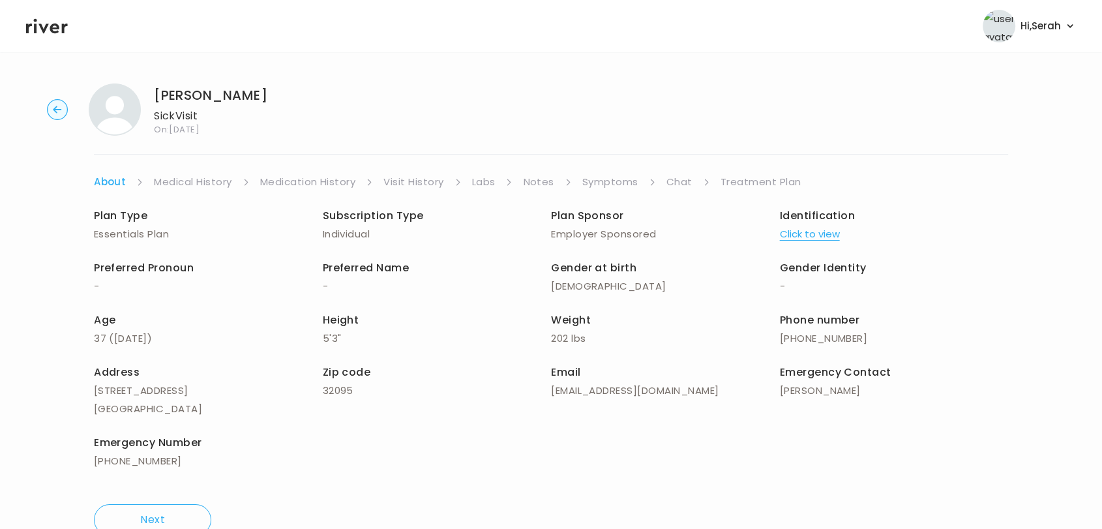
click at [605, 171] on div "Lauren Debarbrie Sick Visit On: 03 Sep 2025 About Medical History Medication Hi…" at bounding box center [551, 309] width 1102 height 473
click at [604, 176] on link "Symptoms" at bounding box center [610, 182] width 56 height 18
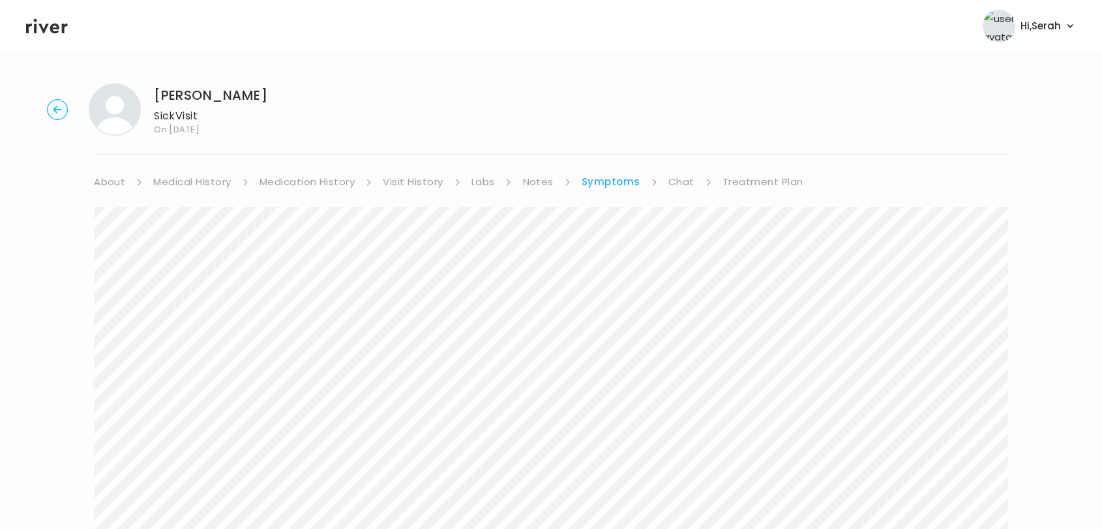
click at [679, 173] on link "Chat" at bounding box center [681, 182] width 26 height 18
click at [44, 27] on icon at bounding box center [47, 26] width 42 height 20
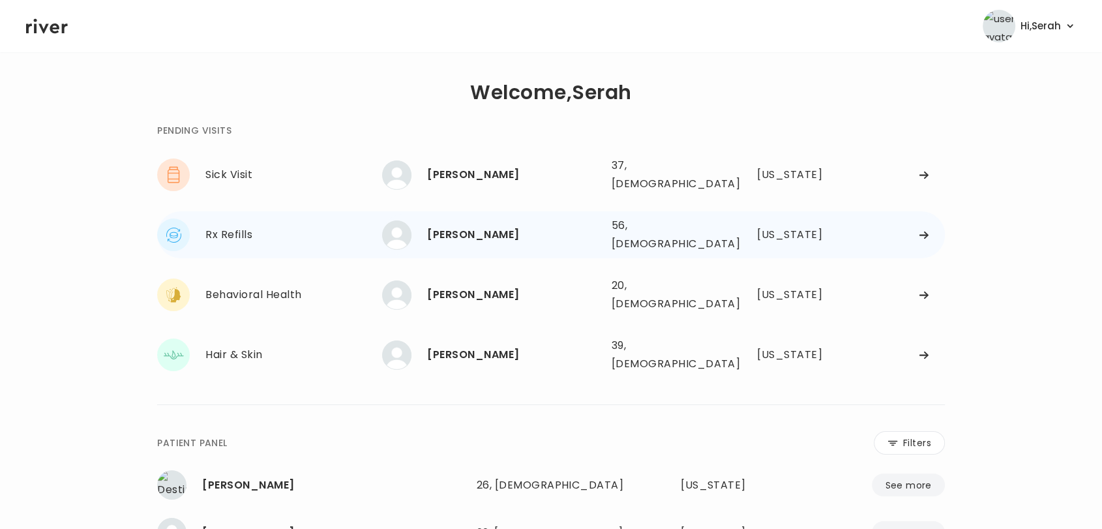
click at [532, 226] on div "Cynthia Thompson" at bounding box center [513, 235] width 173 height 18
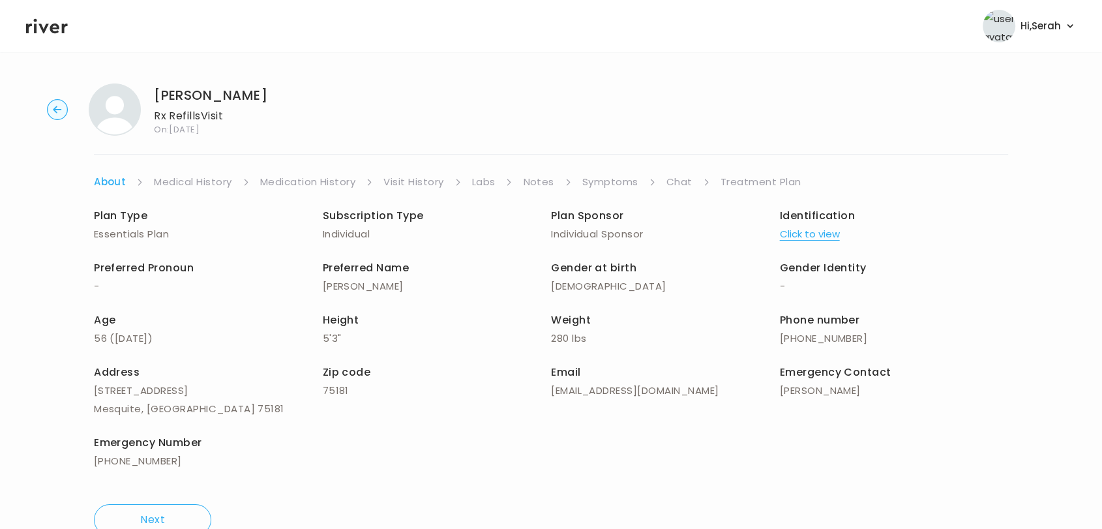
click at [618, 179] on link "Symptoms" at bounding box center [610, 182] width 56 height 18
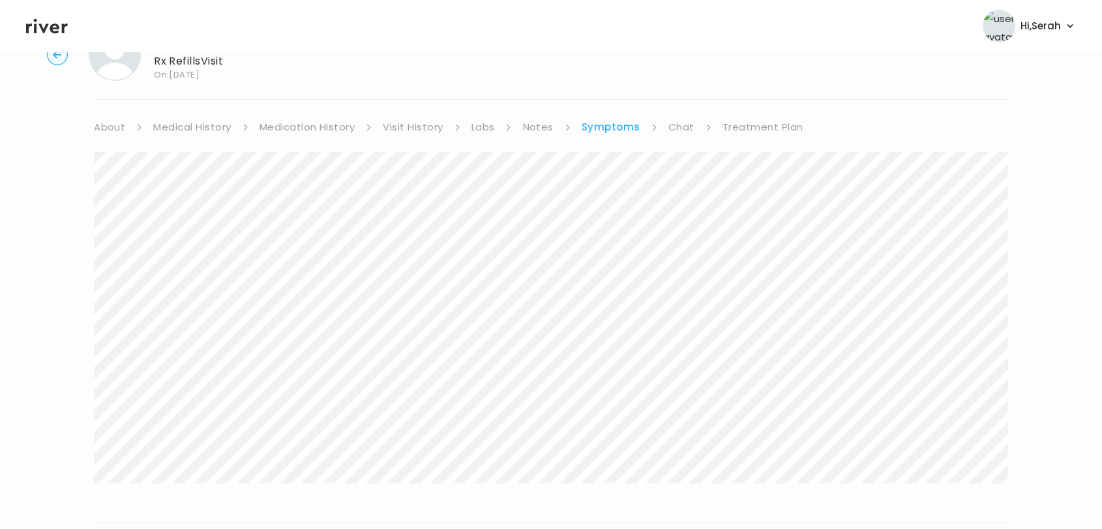
scroll to position [228, 0]
click at [979, 387] on button "View more" at bounding box center [981, 393] width 53 height 16
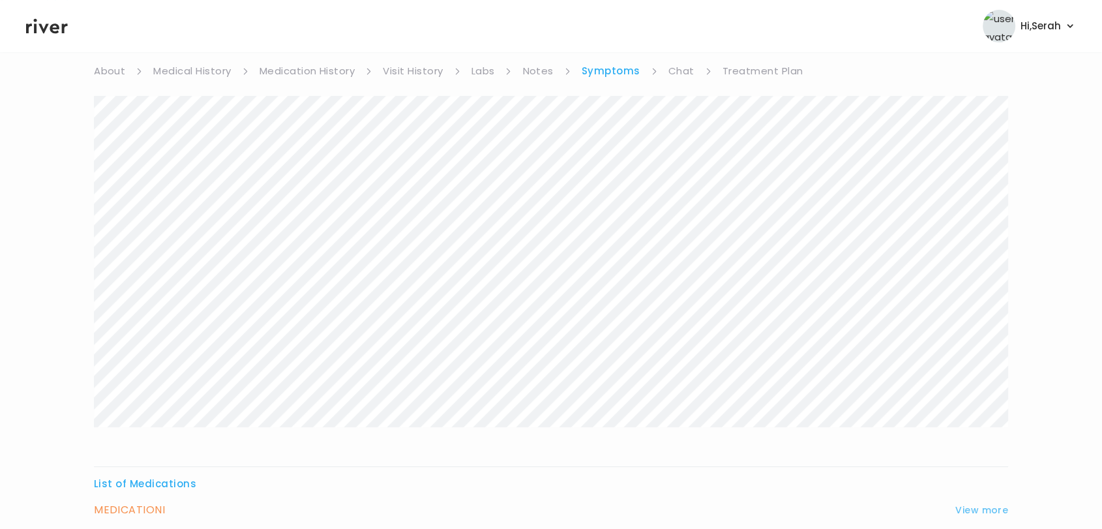
scroll to position [0, 0]
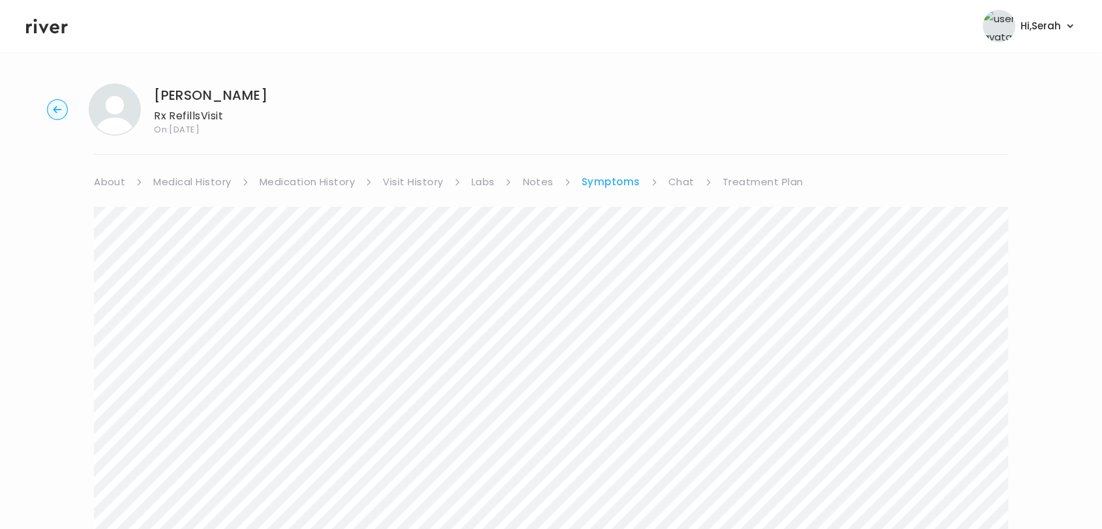
click at [679, 180] on link "Chat" at bounding box center [681, 182] width 26 height 18
click at [615, 179] on link "Symptoms" at bounding box center [610, 182] width 56 height 18
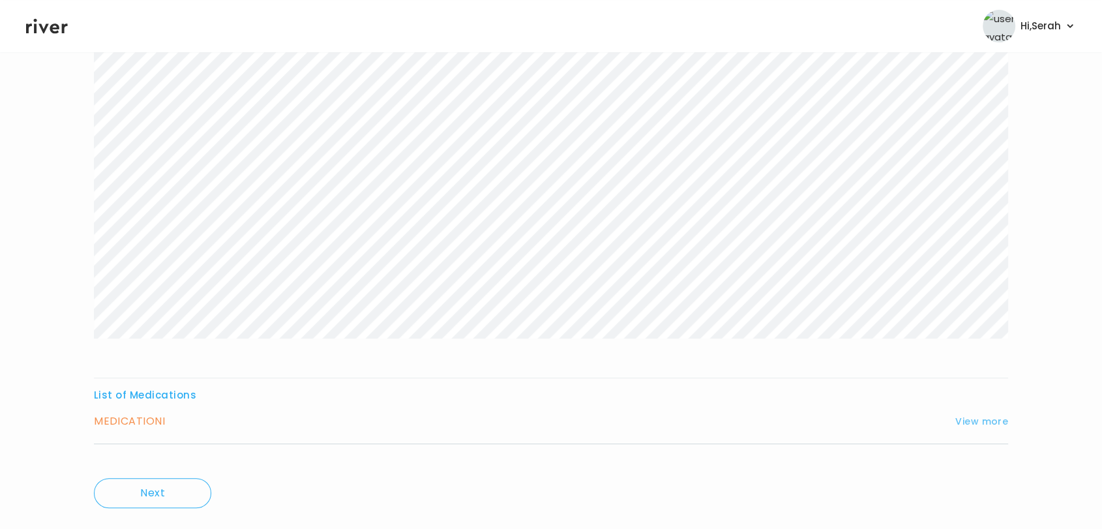
click at [981, 427] on button "View more" at bounding box center [981, 421] width 53 height 16
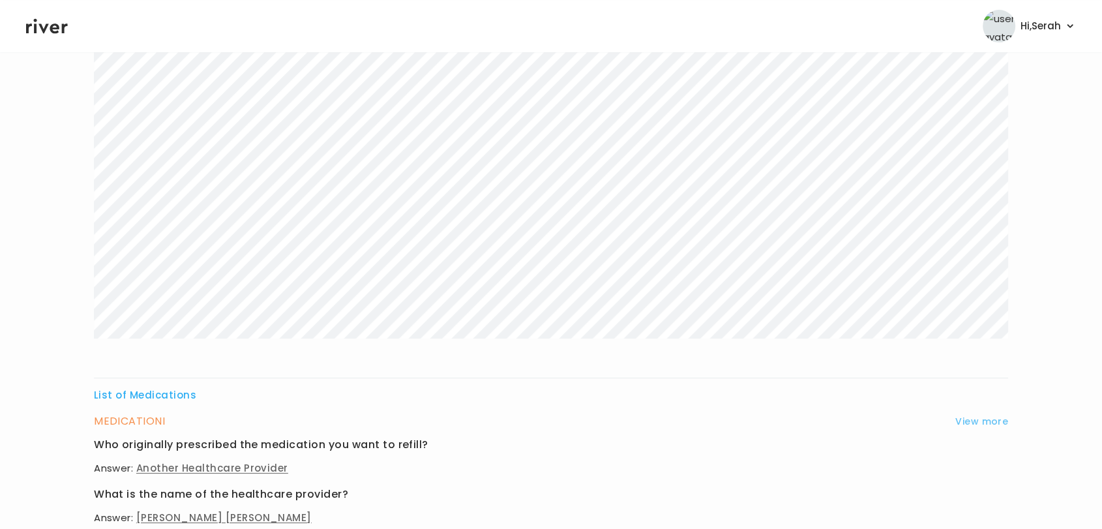
click at [979, 422] on button "View more" at bounding box center [981, 421] width 53 height 16
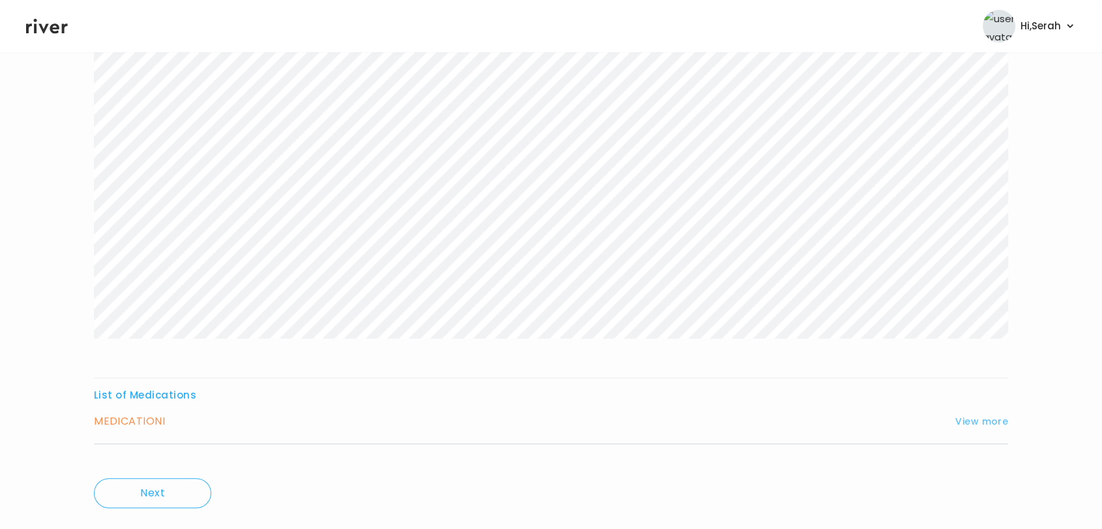
click at [979, 421] on button "View more" at bounding box center [981, 421] width 53 height 16
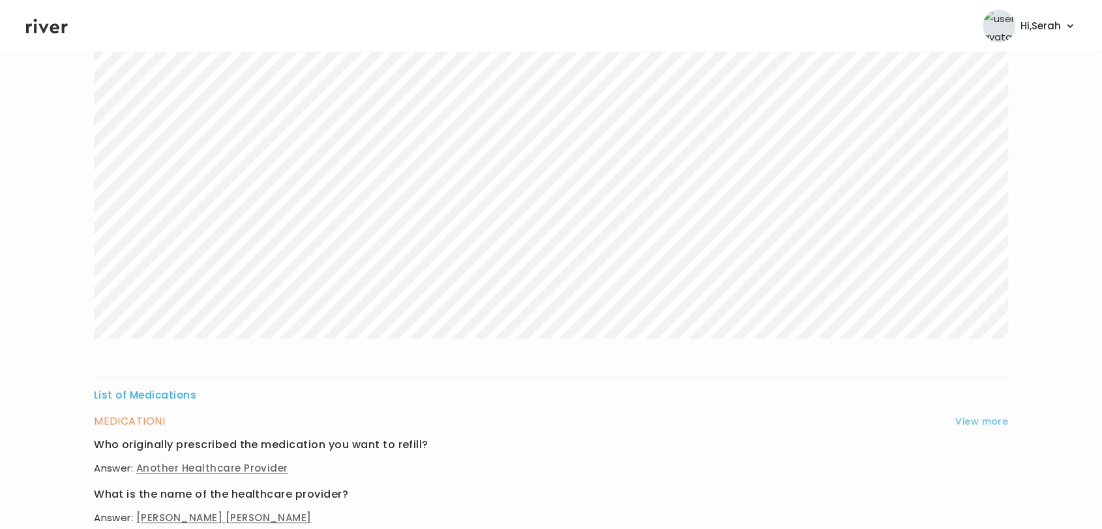
click at [979, 421] on button "View more" at bounding box center [981, 421] width 53 height 16
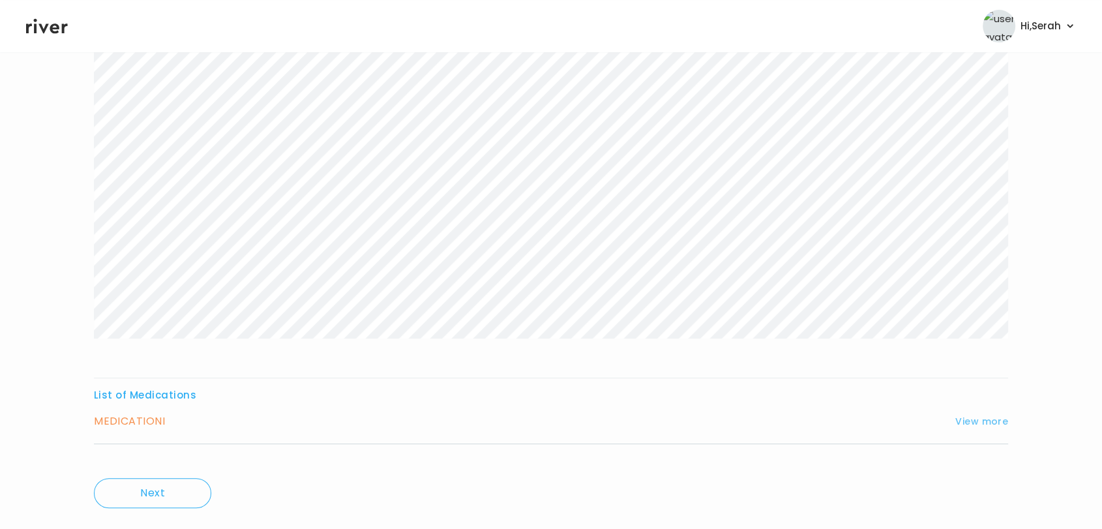
click at [979, 421] on button "View more" at bounding box center [981, 421] width 53 height 16
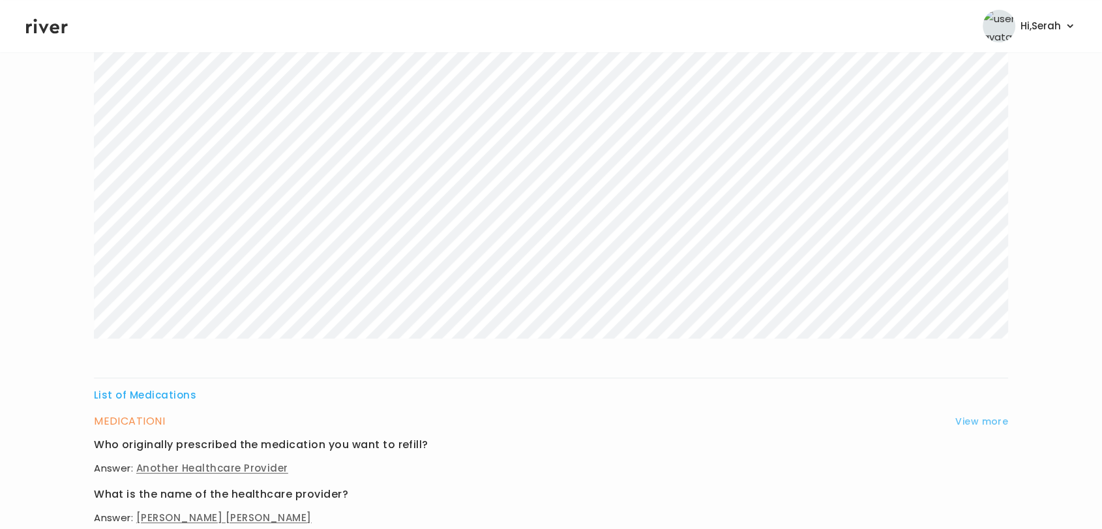
click at [979, 421] on button "View more" at bounding box center [981, 421] width 53 height 16
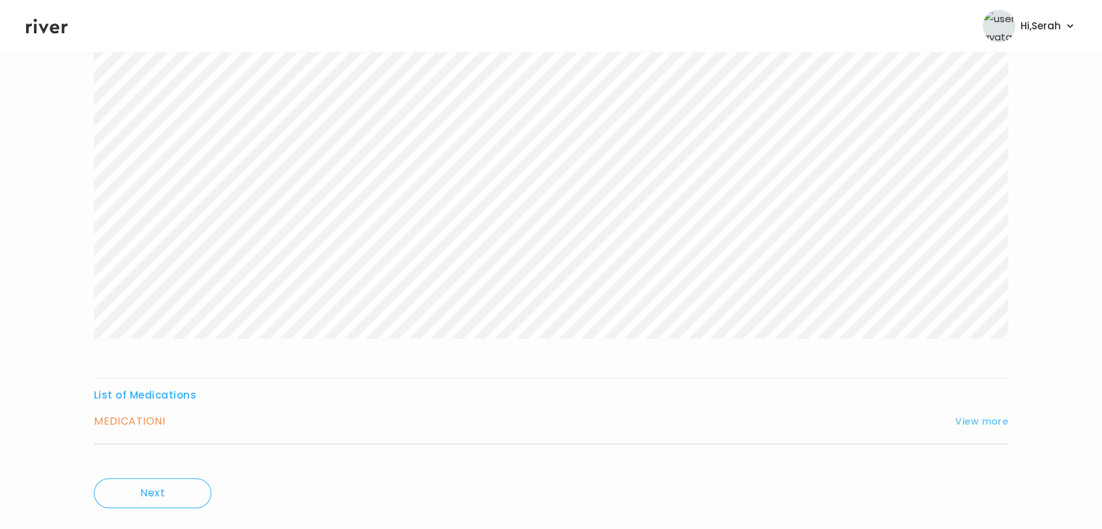
click at [979, 421] on button "View more" at bounding box center [981, 421] width 53 height 16
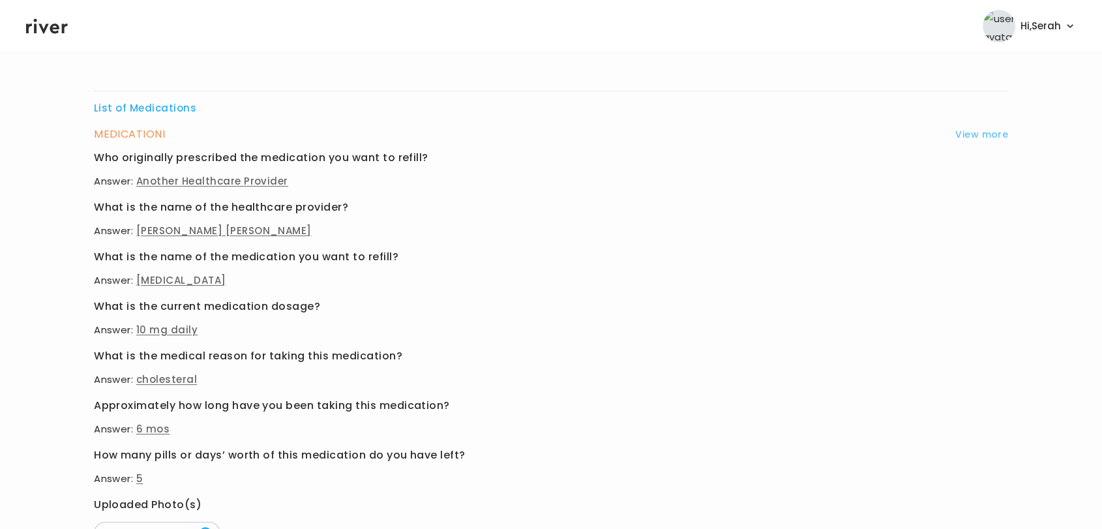
scroll to position [0, 0]
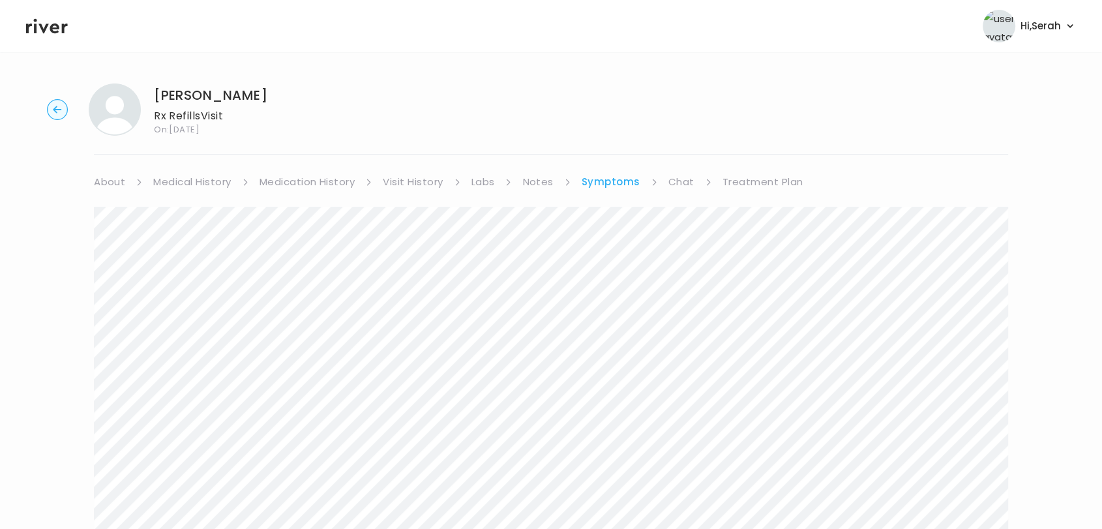
click at [771, 174] on link "Treatment Plan" at bounding box center [762, 182] width 81 height 18
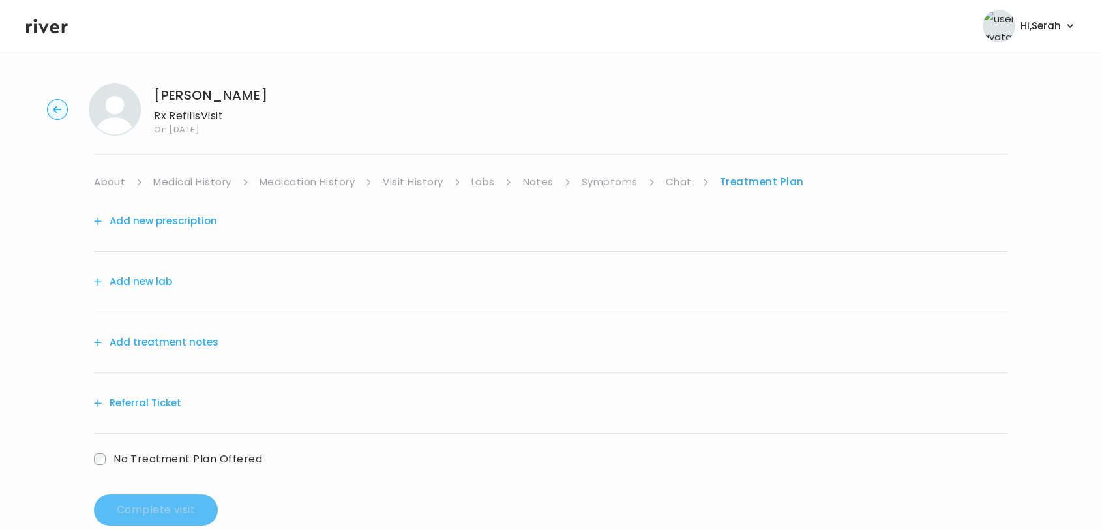
scroll to position [27, 0]
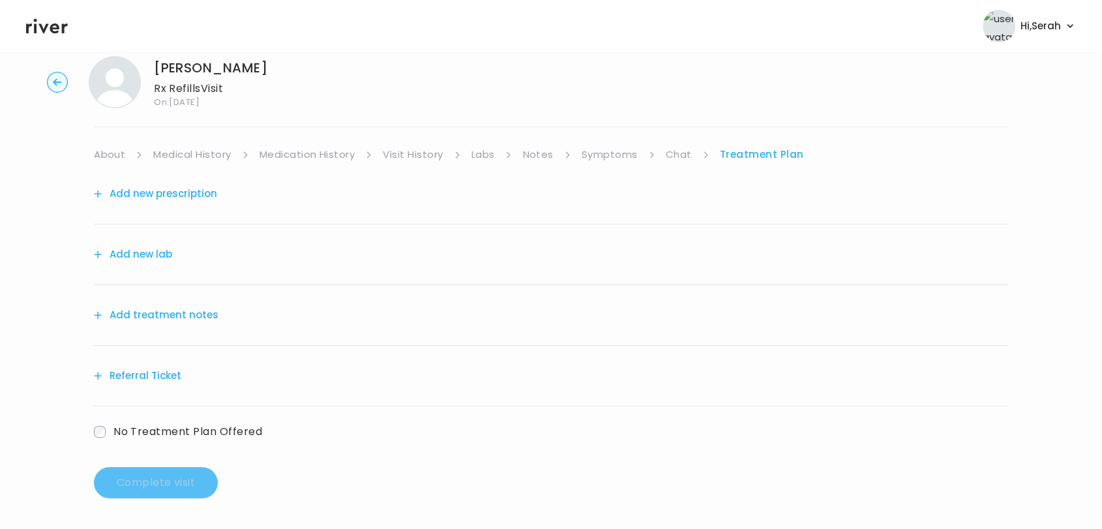
click at [156, 179] on div "Add new prescription" at bounding box center [551, 194] width 914 height 61
click at [158, 197] on button "Add new prescription" at bounding box center [155, 194] width 123 height 18
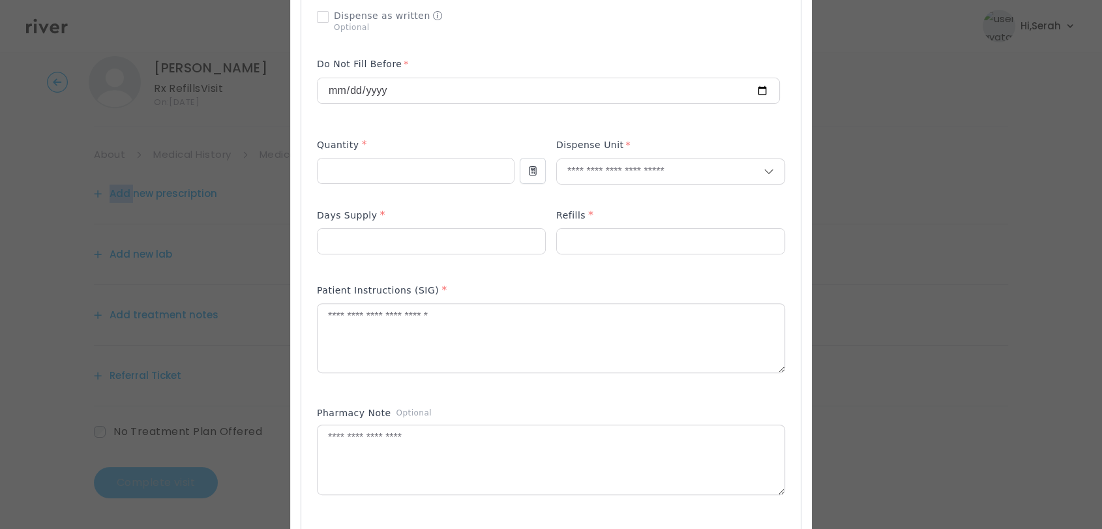
scroll to position [400, 0]
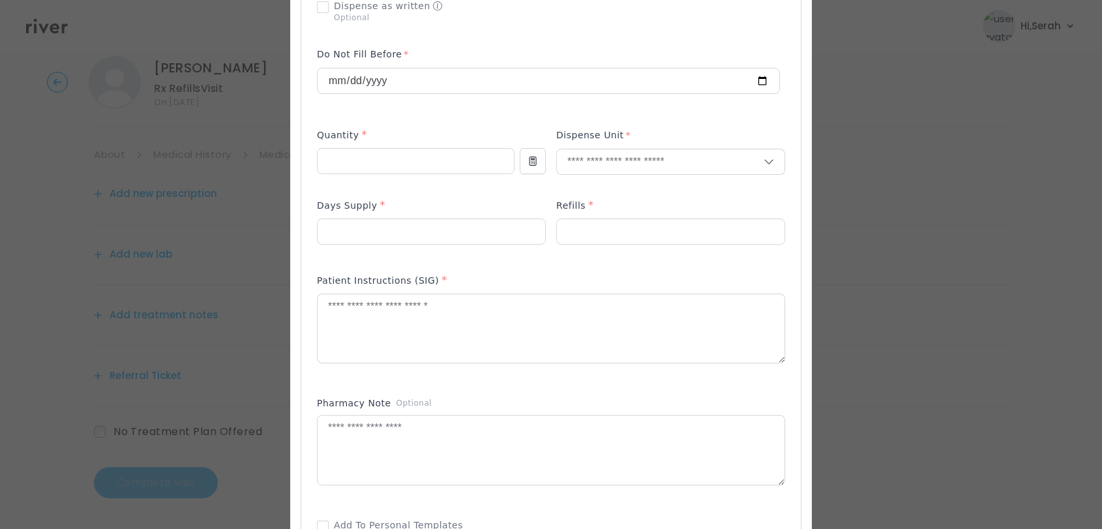
click at [436, 102] on p at bounding box center [548, 102] width 463 height 14
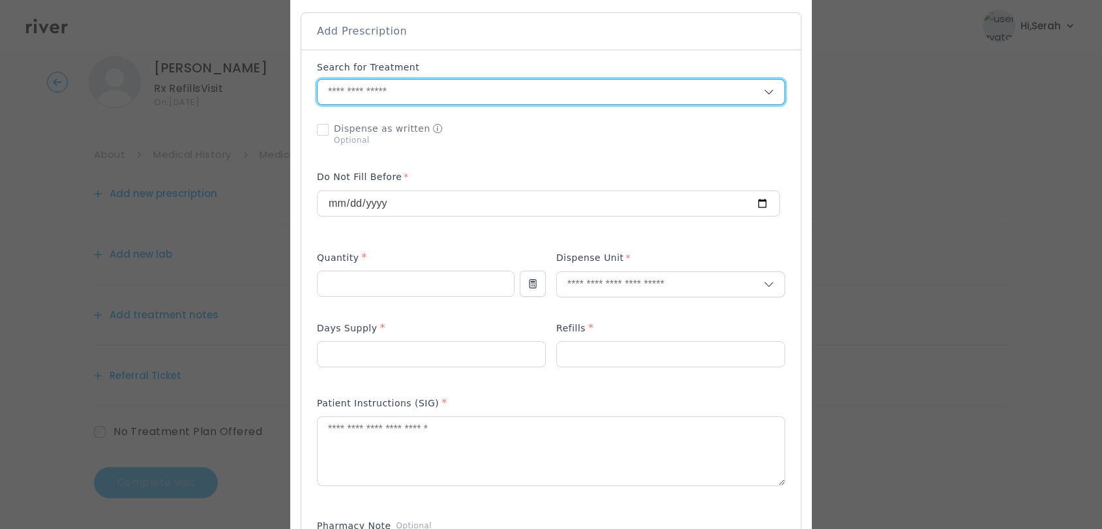
click at [426, 95] on input "text" at bounding box center [541, 92] width 446 height 25
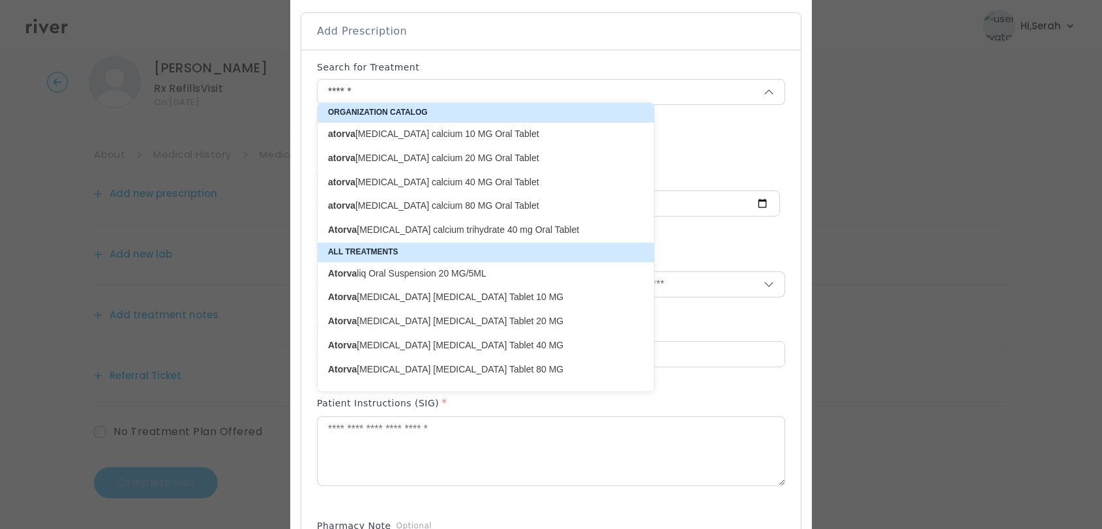
click at [426, 133] on p "atorva statin calcium 10 MG Oral Tablet" at bounding box center [478, 134] width 300 height 12
type input "**********"
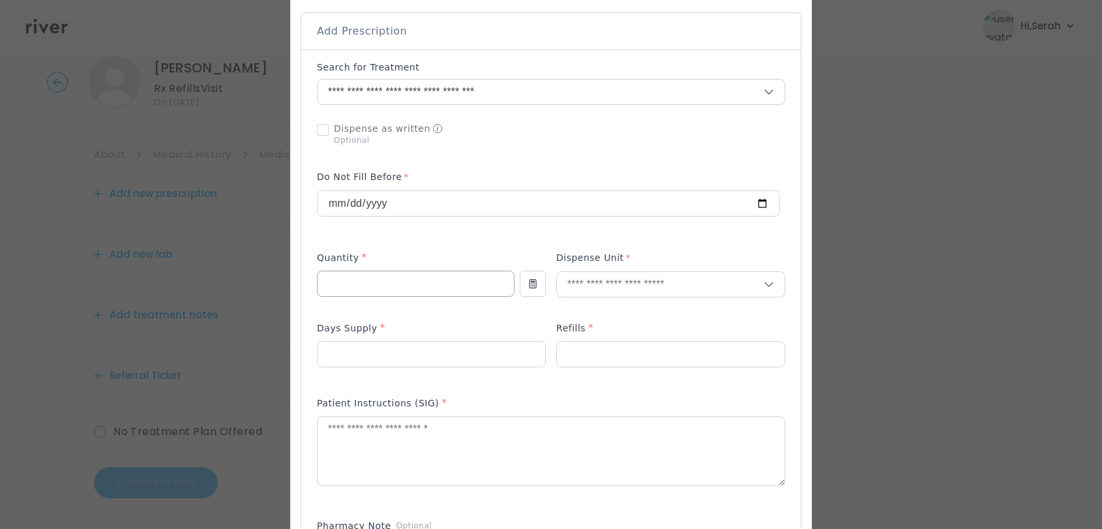
click at [395, 273] on input "number" at bounding box center [416, 283] width 196 height 25
type input "**"
click at [590, 303] on p "Tablet" at bounding box center [670, 305] width 191 height 19
click at [440, 342] on input "number" at bounding box center [432, 354] width 228 height 25
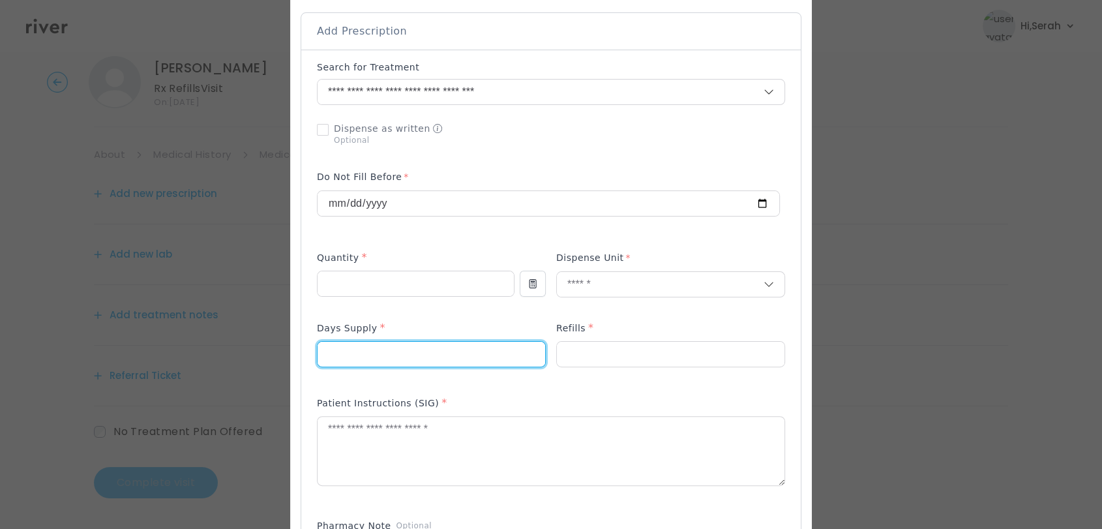
type input "**"
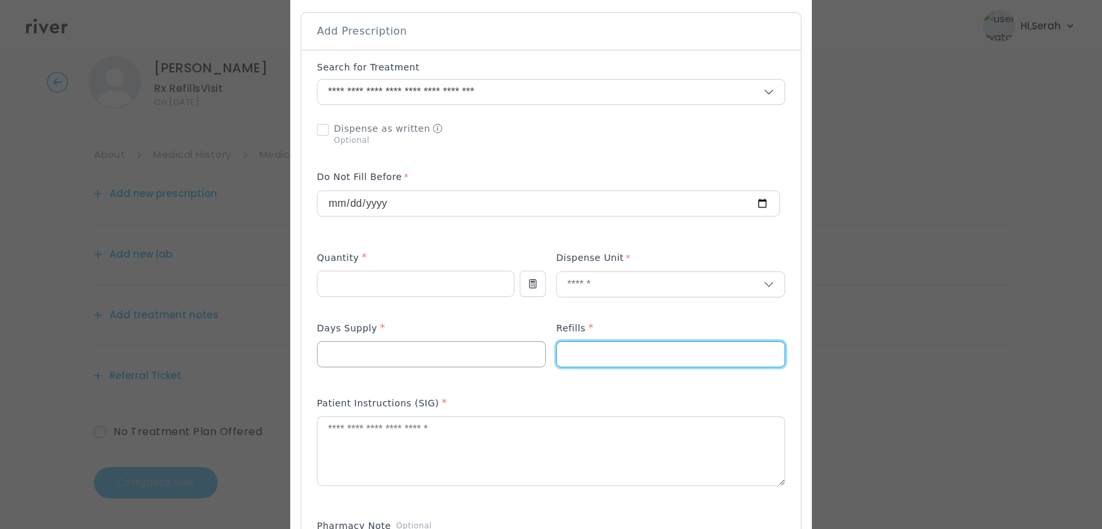
type input "*"
click at [472, 439] on textarea at bounding box center [551, 451] width 467 height 69
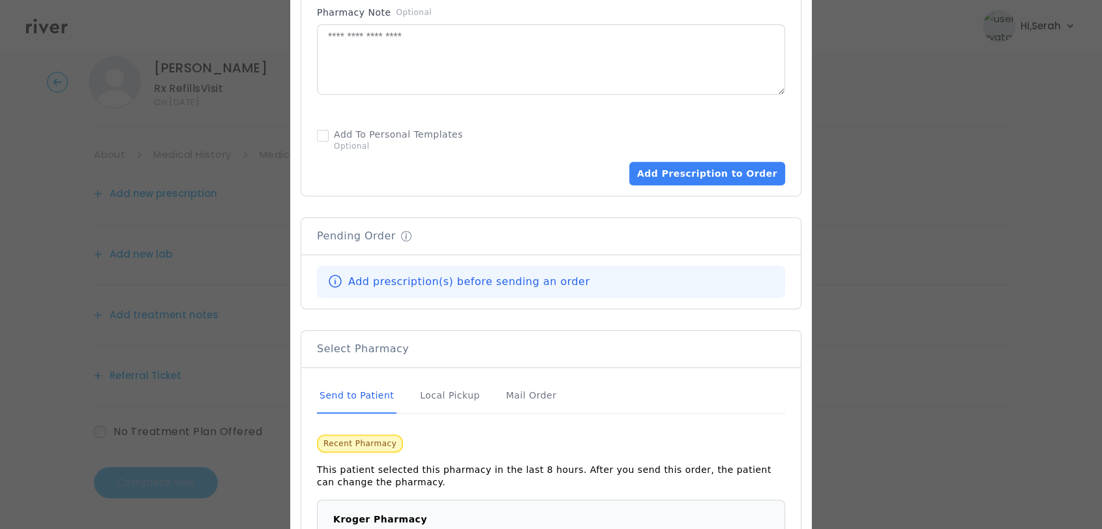
scroll to position [857, 0]
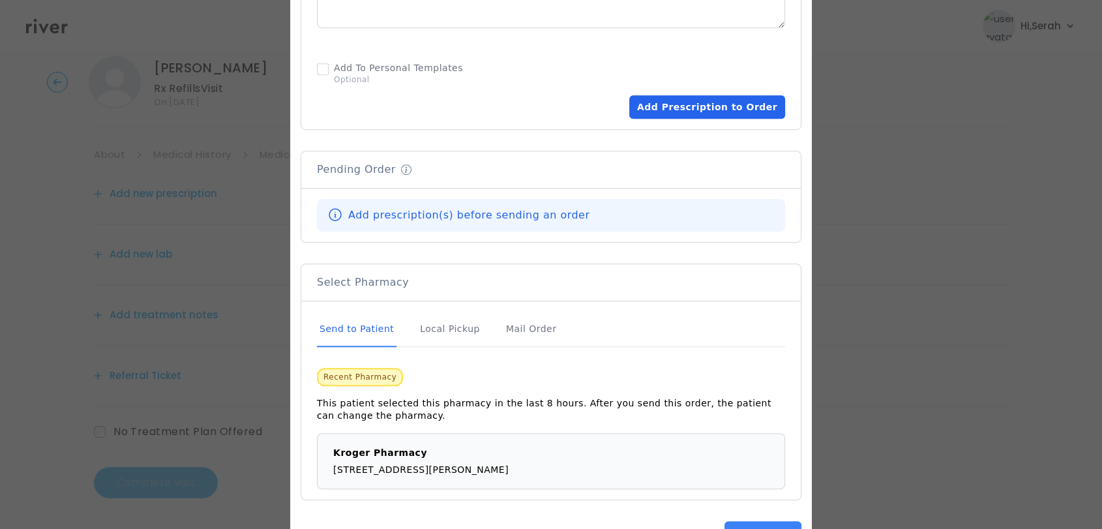
type textarea "**********"
click at [713, 108] on button "Add Prescription to Order" at bounding box center [707, 106] width 156 height 23
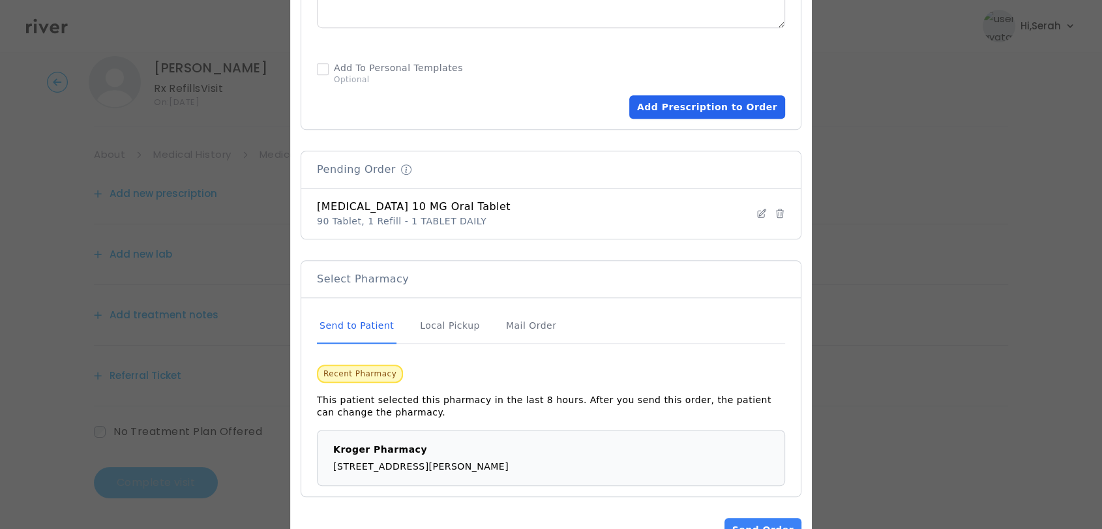
scroll to position [893, 0]
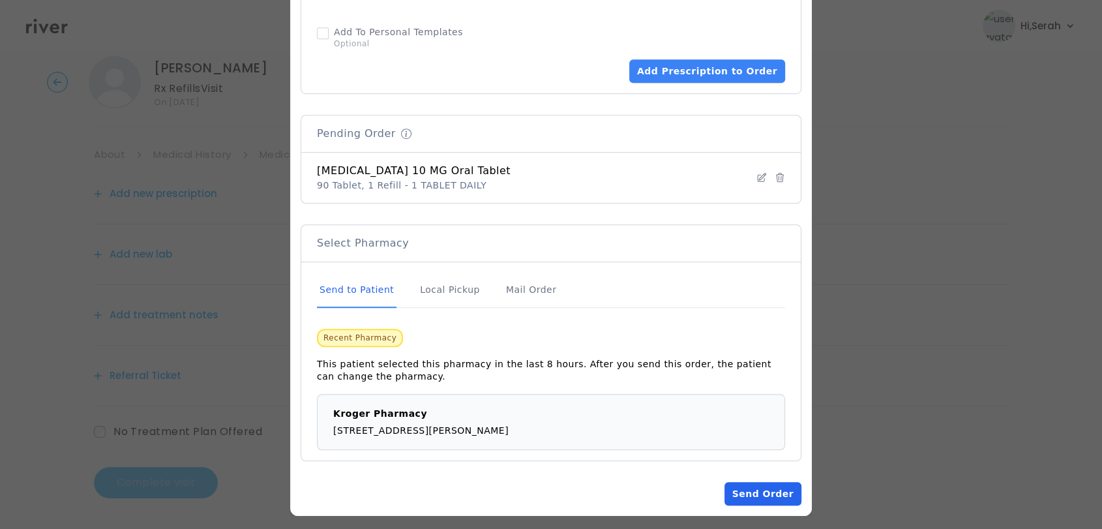
click at [758, 482] on button "Send Order" at bounding box center [762, 493] width 77 height 23
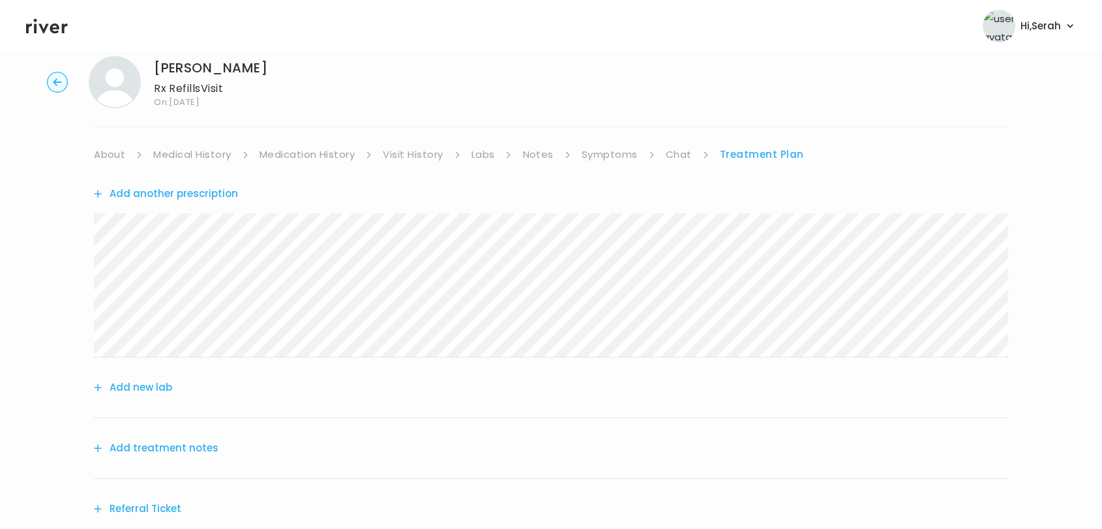
click at [169, 450] on button "Add treatment notes" at bounding box center [156, 448] width 125 height 18
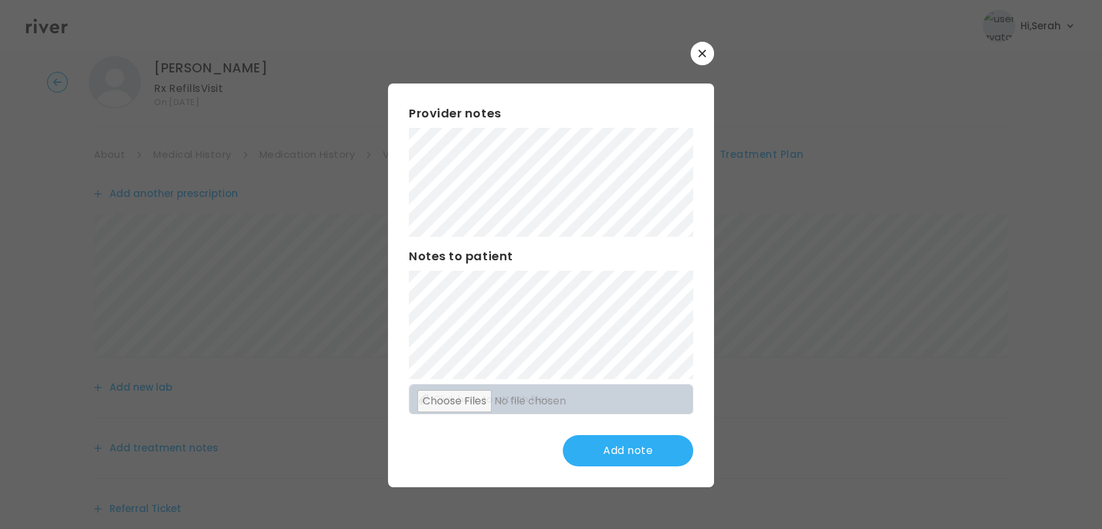
click at [503, 379] on div "Provider notes Notes to patient Click here to attach files Add note" at bounding box center [551, 284] width 326 height 403
click at [595, 454] on button "Update note" at bounding box center [628, 450] width 130 height 31
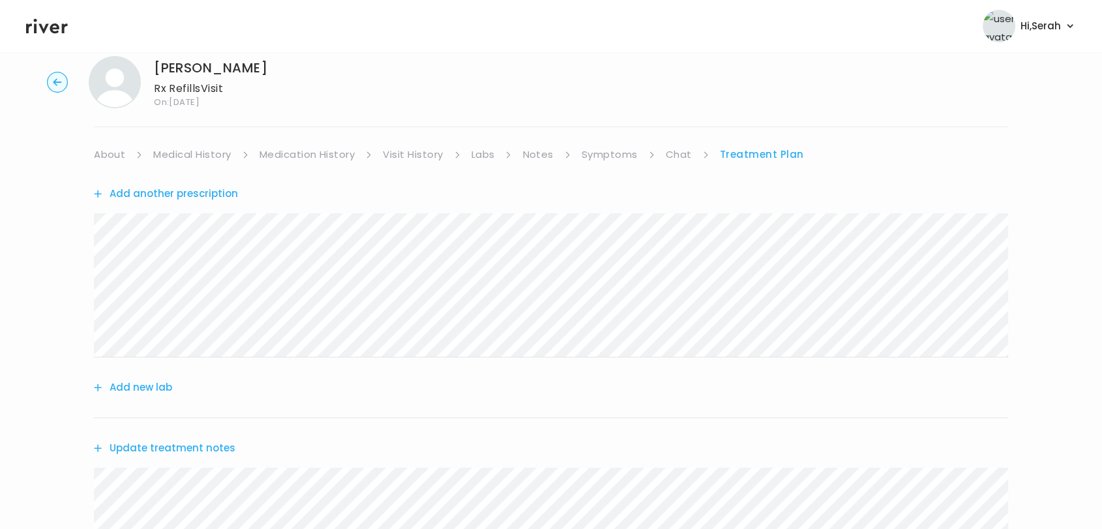
scroll to position [301, 0]
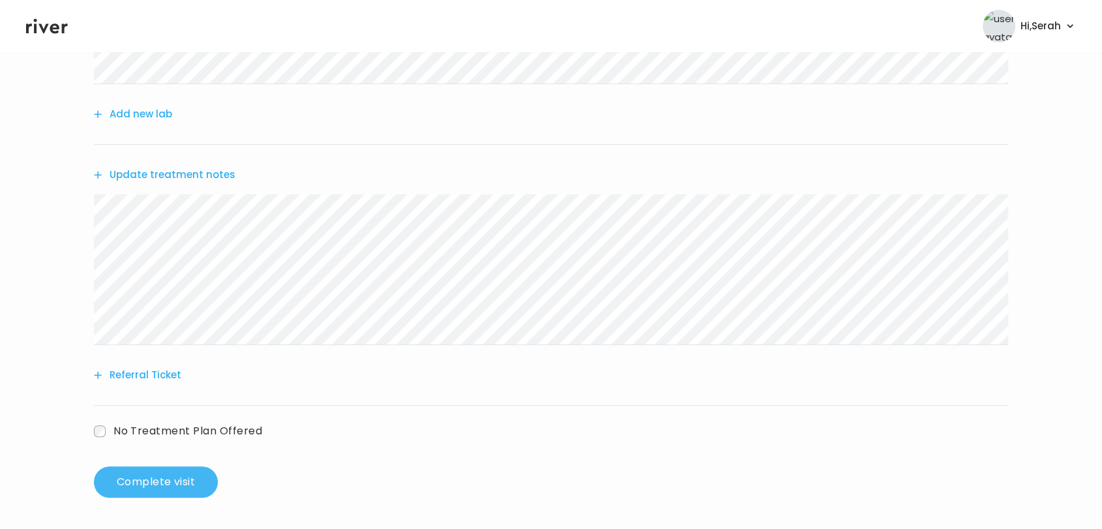
click at [171, 471] on button "Complete visit" at bounding box center [156, 481] width 124 height 31
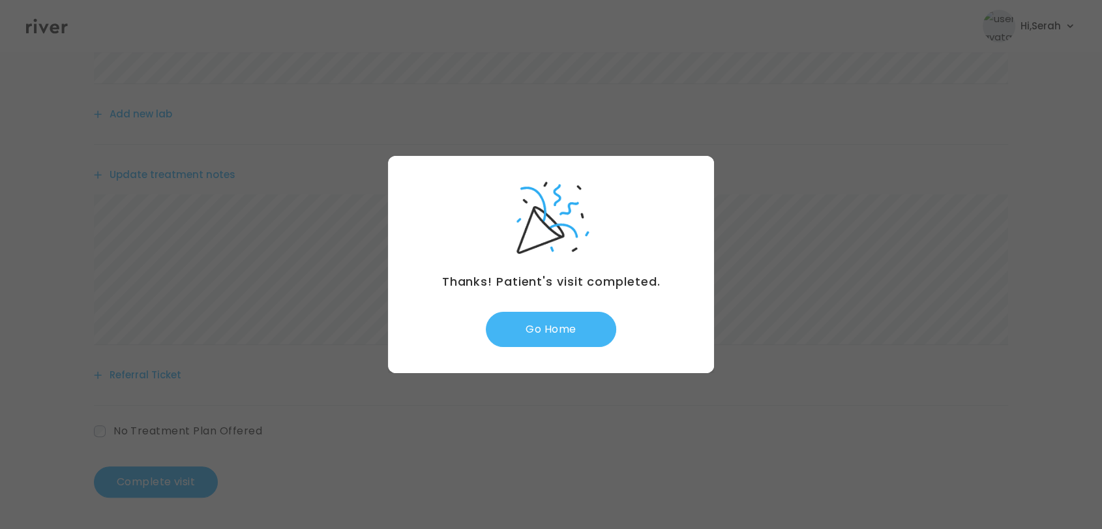
click at [539, 330] on button "Go Home" at bounding box center [551, 329] width 130 height 35
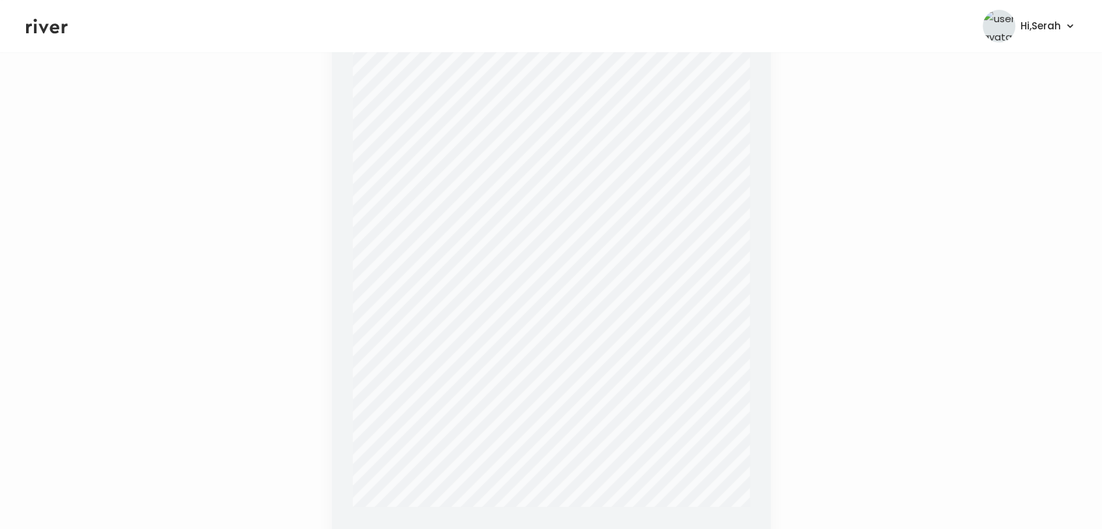
scroll to position [401, 0]
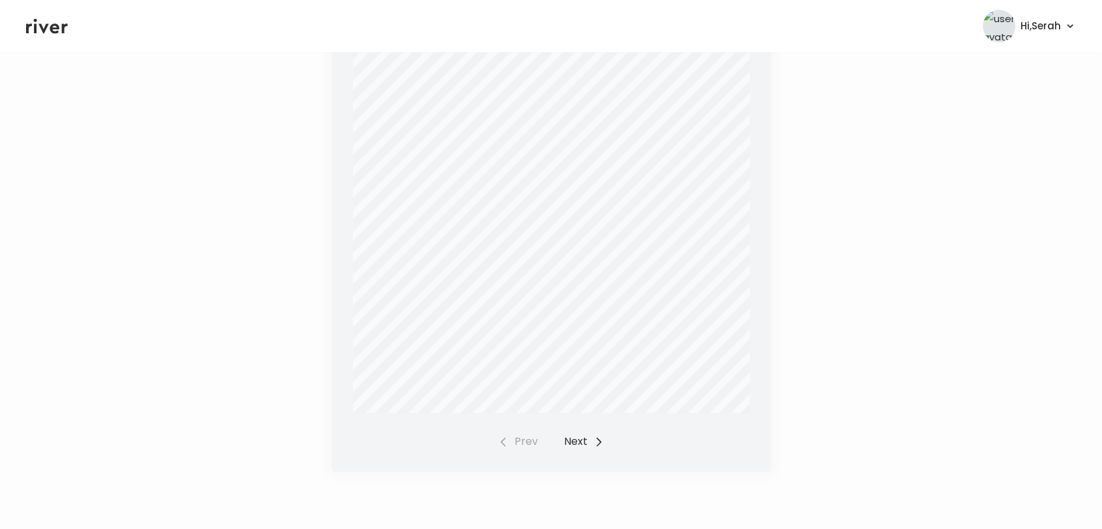
click at [577, 437] on button "Next" at bounding box center [584, 441] width 40 height 18
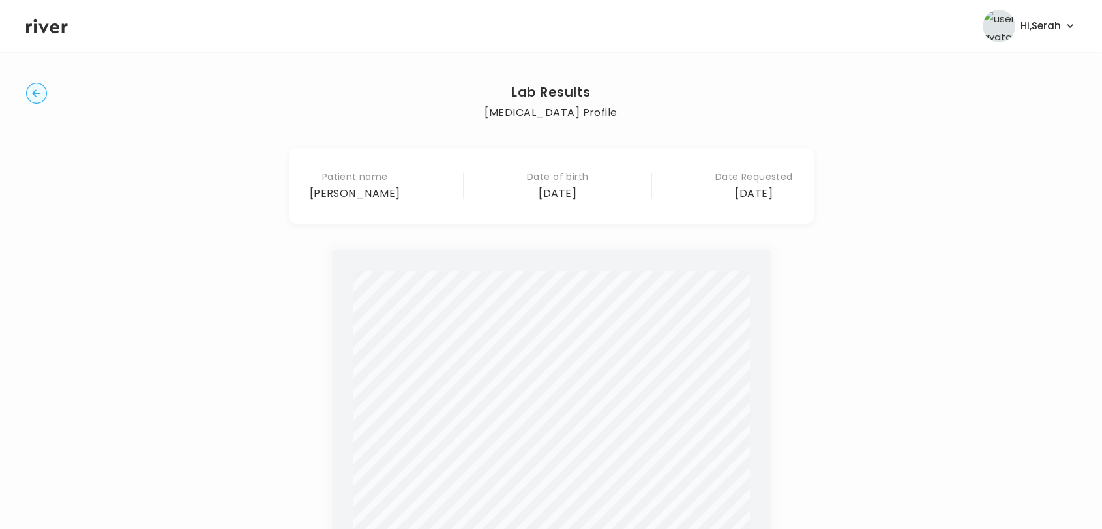
scroll to position [0, 0]
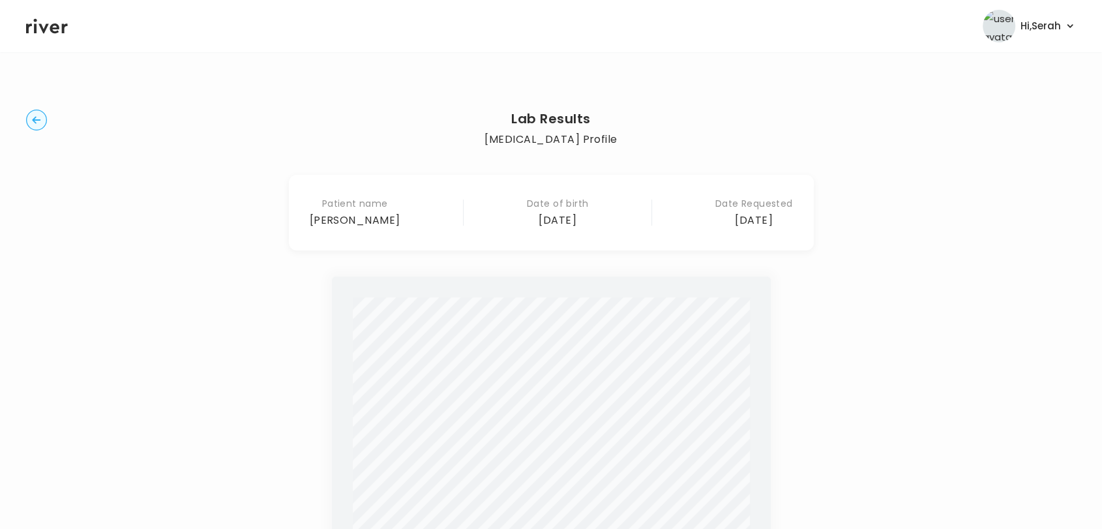
click at [36, 113] on circle "button" at bounding box center [37, 120] width 20 height 20
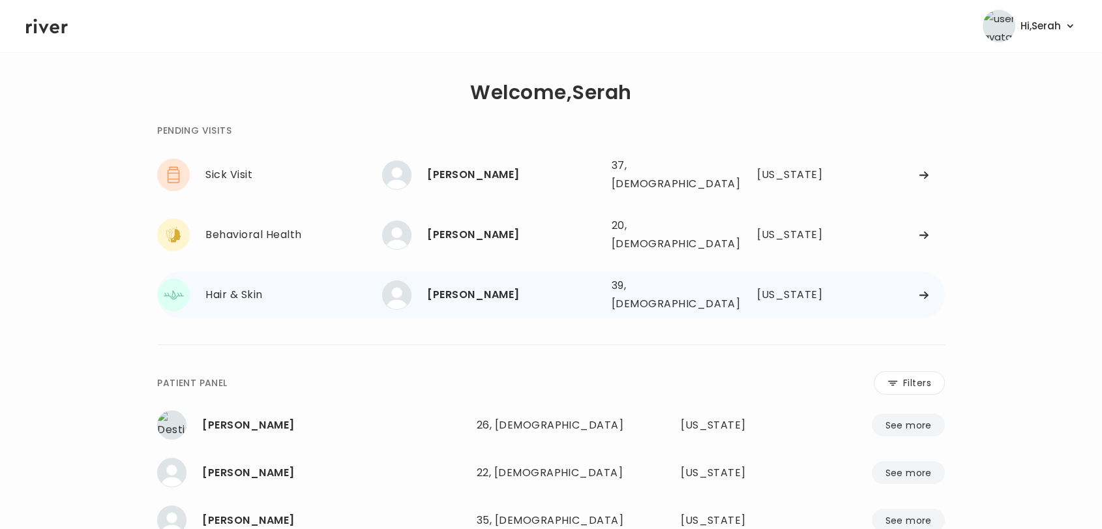
click at [532, 286] on div "[PERSON_NAME]" at bounding box center [513, 295] width 173 height 18
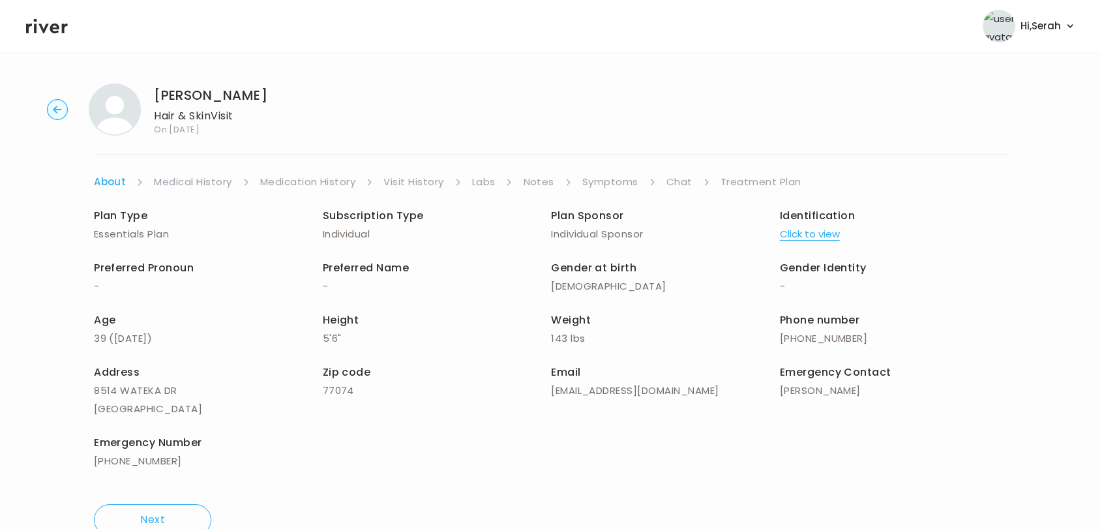
click at [674, 184] on link "Chat" at bounding box center [679, 182] width 26 height 18
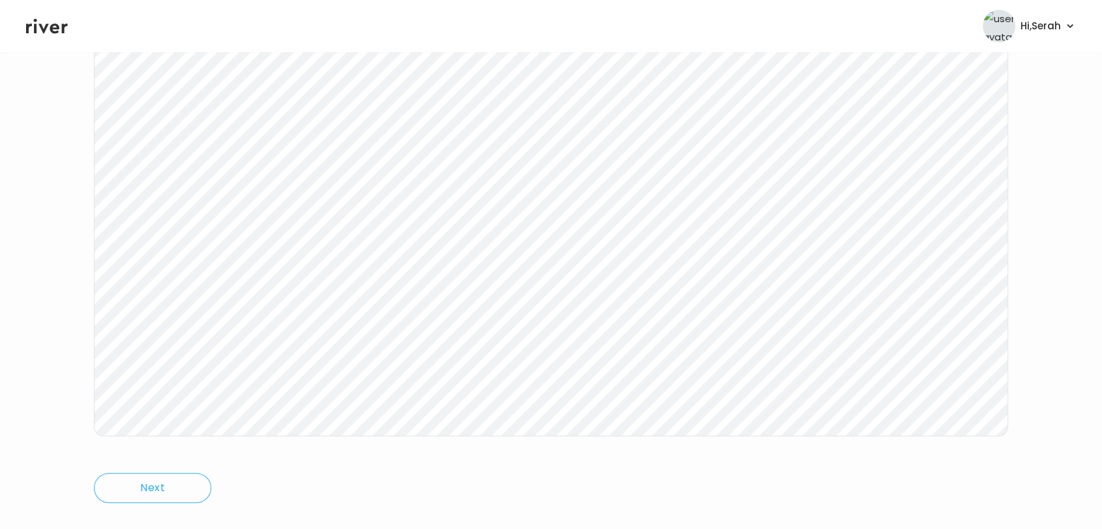
scroll to position [196, 0]
click at [48, 23] on icon at bounding box center [47, 26] width 42 height 15
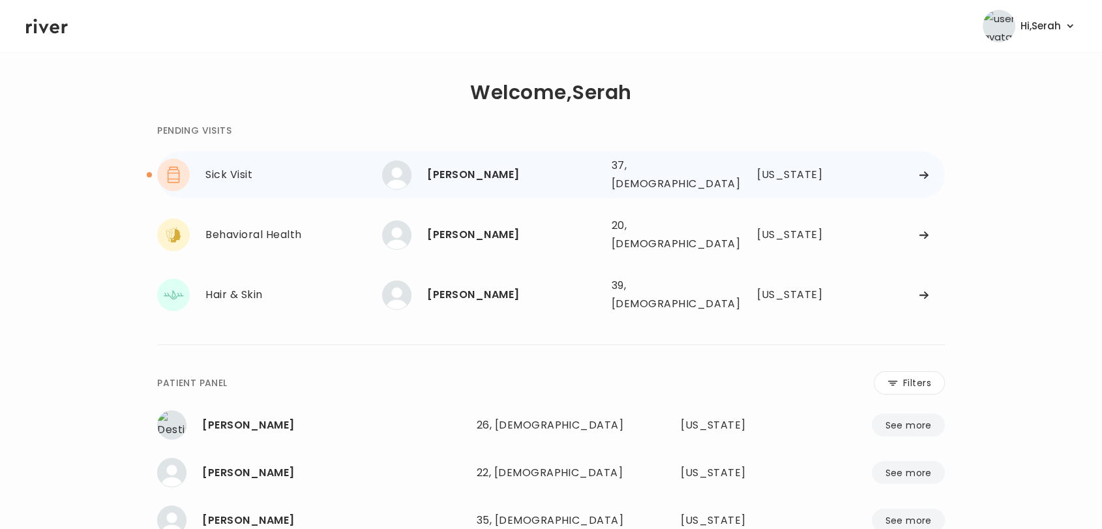
click at [465, 179] on div "[PERSON_NAME]" at bounding box center [513, 175] width 173 height 18
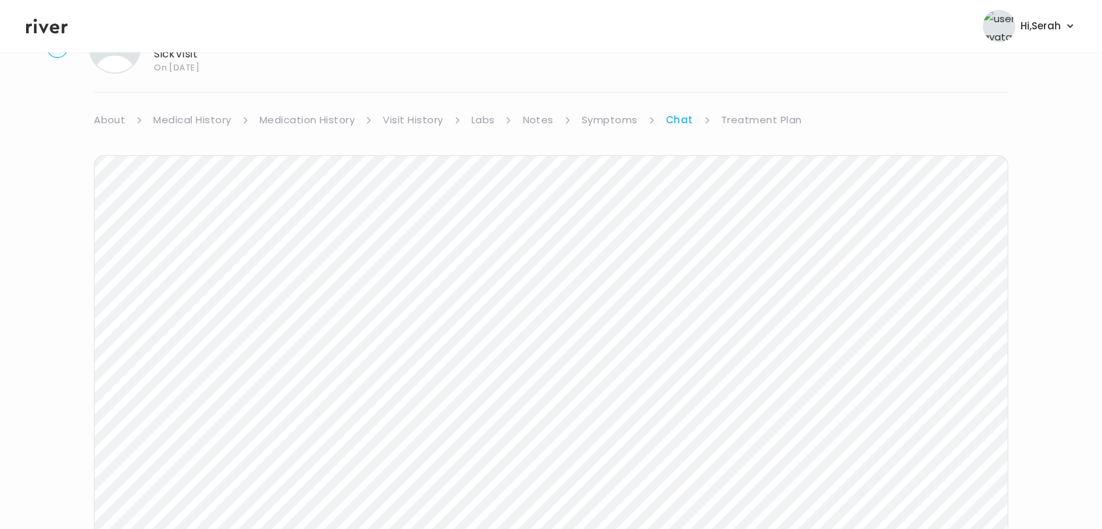
scroll to position [196, 0]
click at [44, 33] on icon at bounding box center [47, 26] width 42 height 20
